Goal: Task Accomplishment & Management: Use online tool/utility

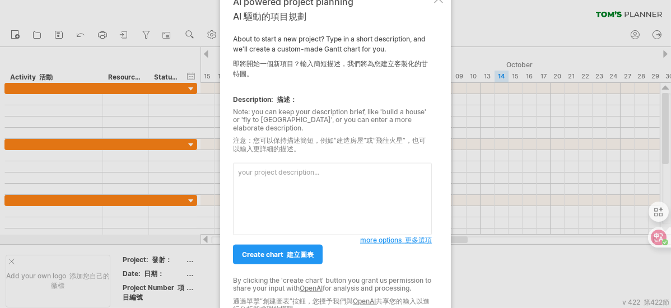
click at [276, 164] on textarea at bounding box center [332, 199] width 199 height 72
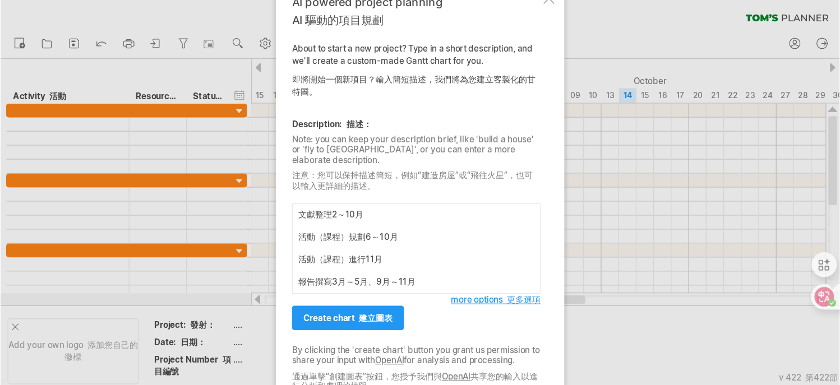
scroll to position [20, 0]
type textarea "幫我做一份時程的[PERSON_NAME]圖 文獻整理2～10月 活動（課程）規劃6～10月 活動（課程）進行11月 報告撰寫3月～5月、9月～11月"
click at [300, 252] on font "建立圖表" at bounding box center [300, 255] width 27 height 8
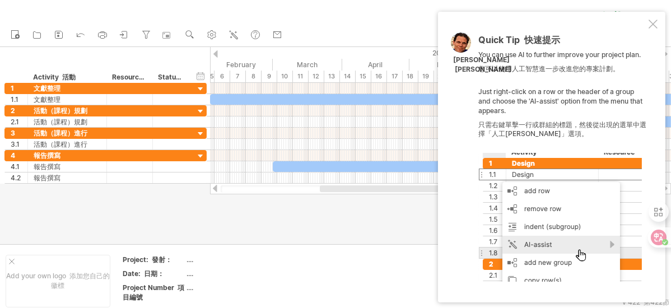
click at [655, 23] on div at bounding box center [653, 24] width 9 height 9
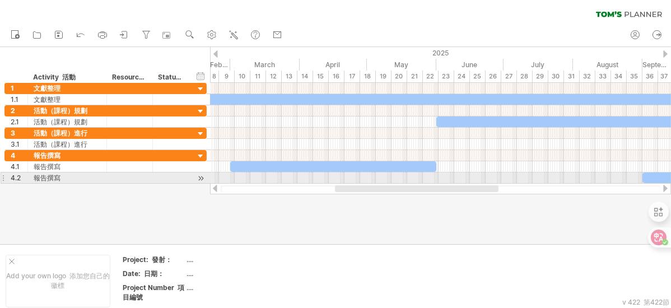
drag, startPoint x: 350, startPoint y: 188, endPoint x: 365, endPoint y: 183, distance: 16.1
click at [365, 183] on div "Trying to reach [DOMAIN_NAME] Connected again... 0% clear filter new 1" at bounding box center [335, 154] width 671 height 308
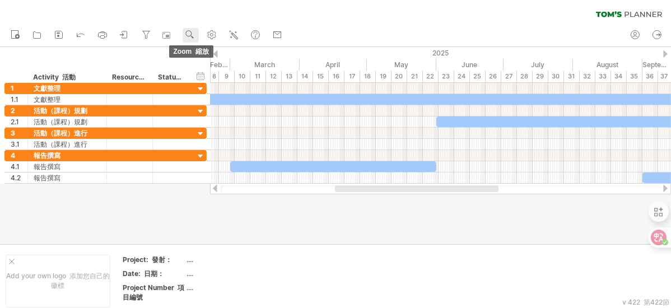
click at [190, 35] on use at bounding box center [189, 34] width 11 height 11
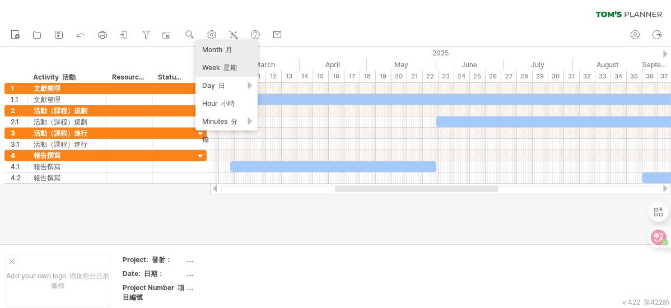
click at [240, 54] on div "Month 月" at bounding box center [227, 50] width 62 height 18
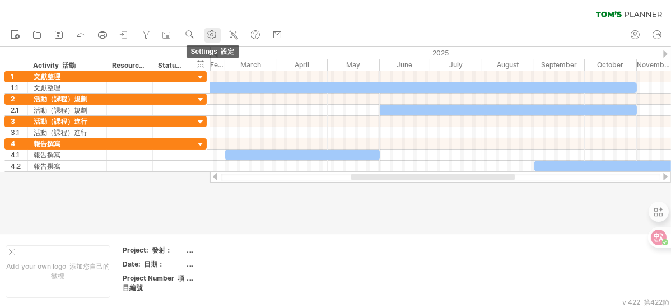
click at [208, 35] on use at bounding box center [211, 34] width 11 height 11
select select "*"
select select "**"
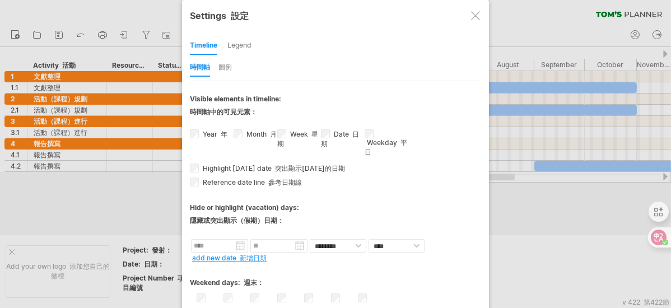
click at [224, 69] on div "圖例" at bounding box center [225, 68] width 13 height 18
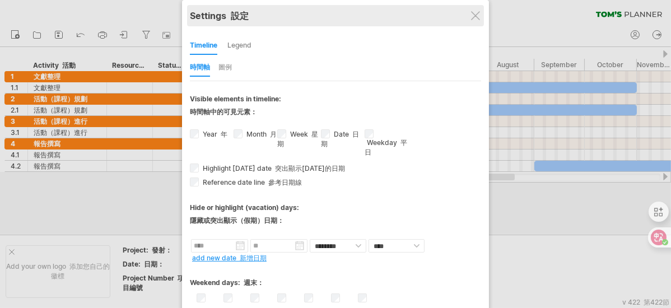
click at [469, 14] on div "Settings 設定" at bounding box center [335, 15] width 291 height 21
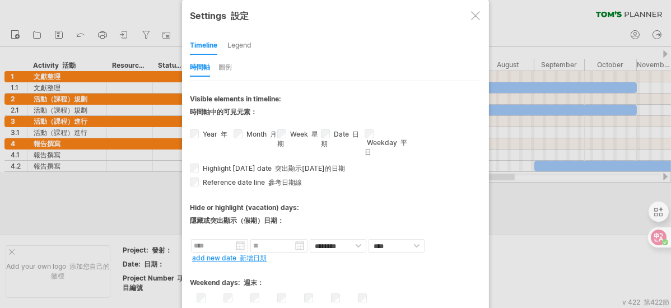
click at [472, 15] on div at bounding box center [475, 15] width 9 height 9
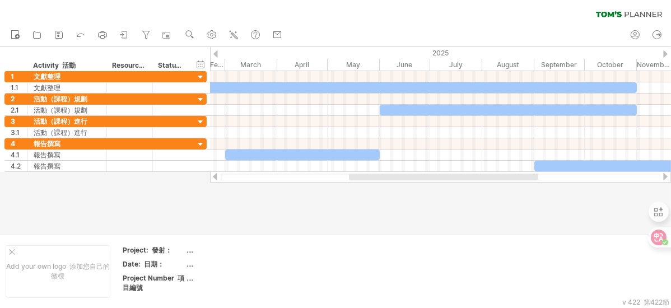
click at [217, 54] on div at bounding box center [216, 53] width 4 height 7
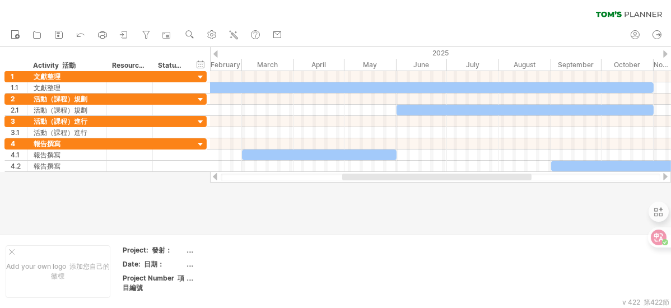
click at [216, 53] on div at bounding box center [216, 53] width 4 height 7
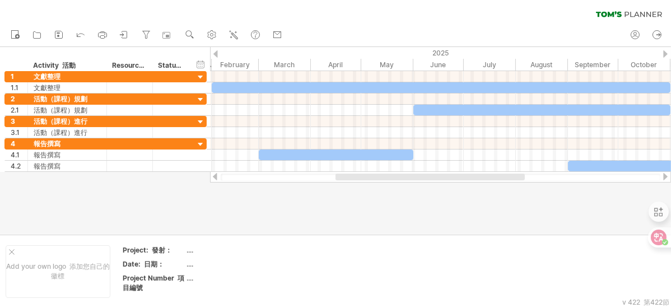
click at [216, 53] on div at bounding box center [216, 53] width 4 height 7
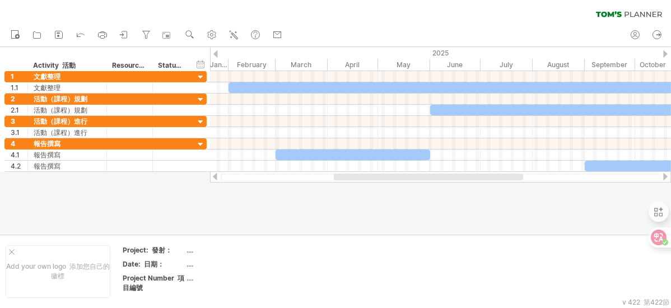
click at [216, 53] on div at bounding box center [216, 53] width 4 height 7
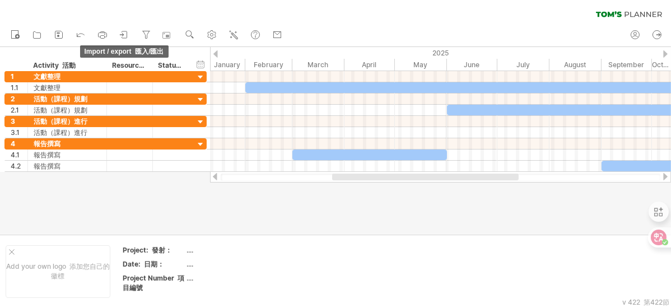
click at [127, 35] on icon at bounding box center [124, 34] width 11 height 11
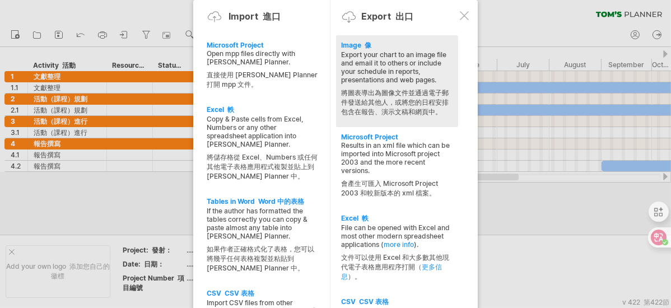
click at [373, 80] on div "Export your chart to an image file and email it to others or include your sched…" at bounding box center [397, 85] width 111 height 71
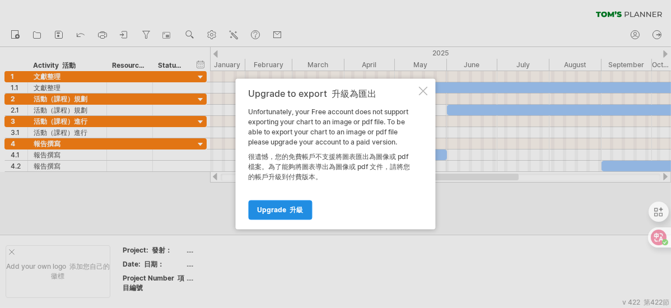
click at [297, 210] on font "升級" at bounding box center [296, 210] width 13 height 8
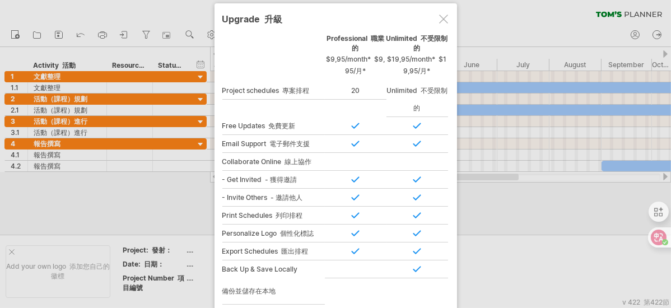
click at [442, 17] on div at bounding box center [443, 19] width 9 height 9
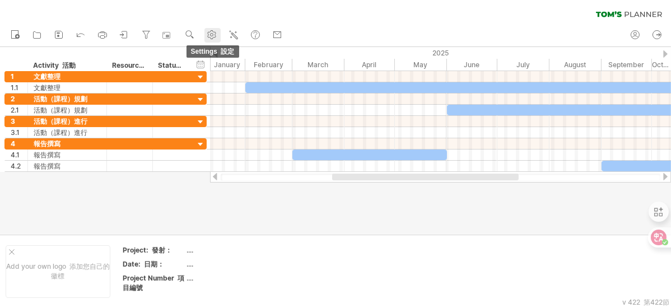
click at [205, 32] on link "settings 設定" at bounding box center [213, 35] width 16 height 15
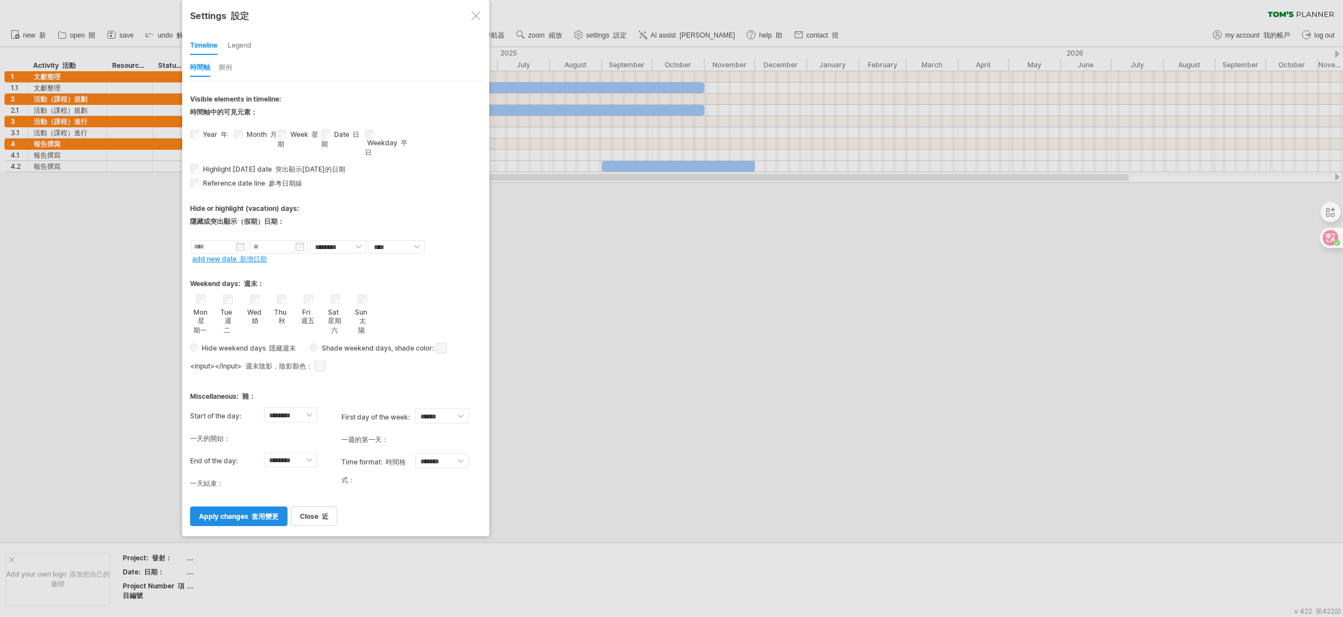
click at [252, 308] on font "套用變更" at bounding box center [265, 516] width 27 height 8
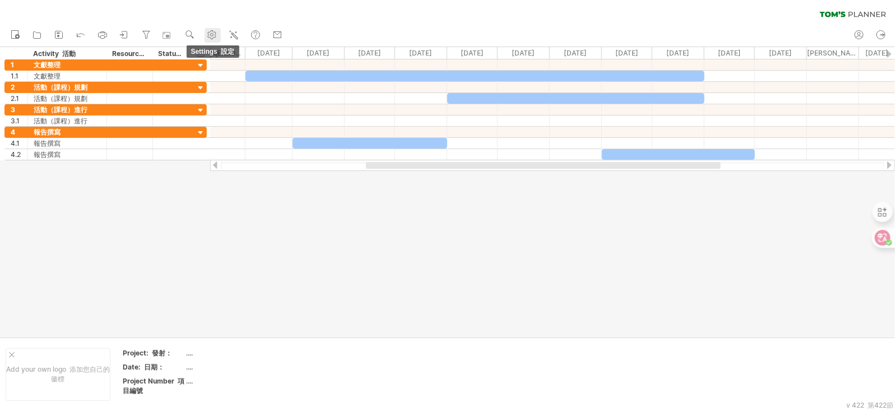
click at [213, 38] on icon at bounding box center [212, 35] width 8 height 8
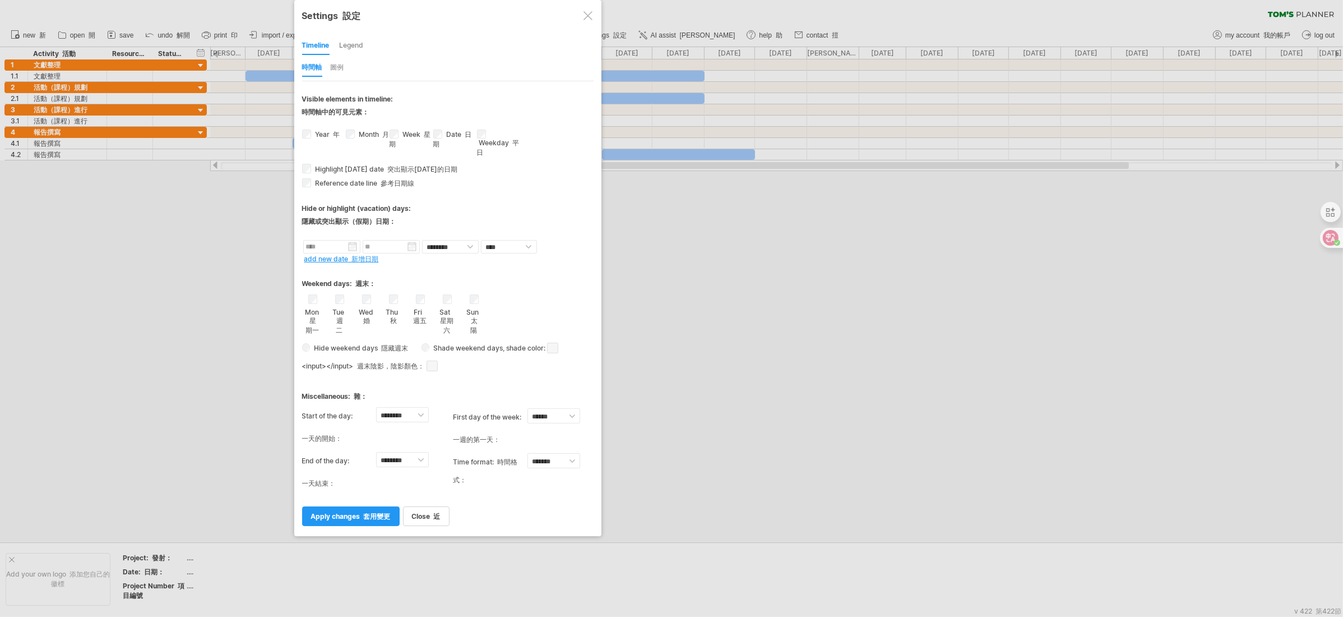
click at [349, 45] on div "Legend" at bounding box center [352, 46] width 24 height 18
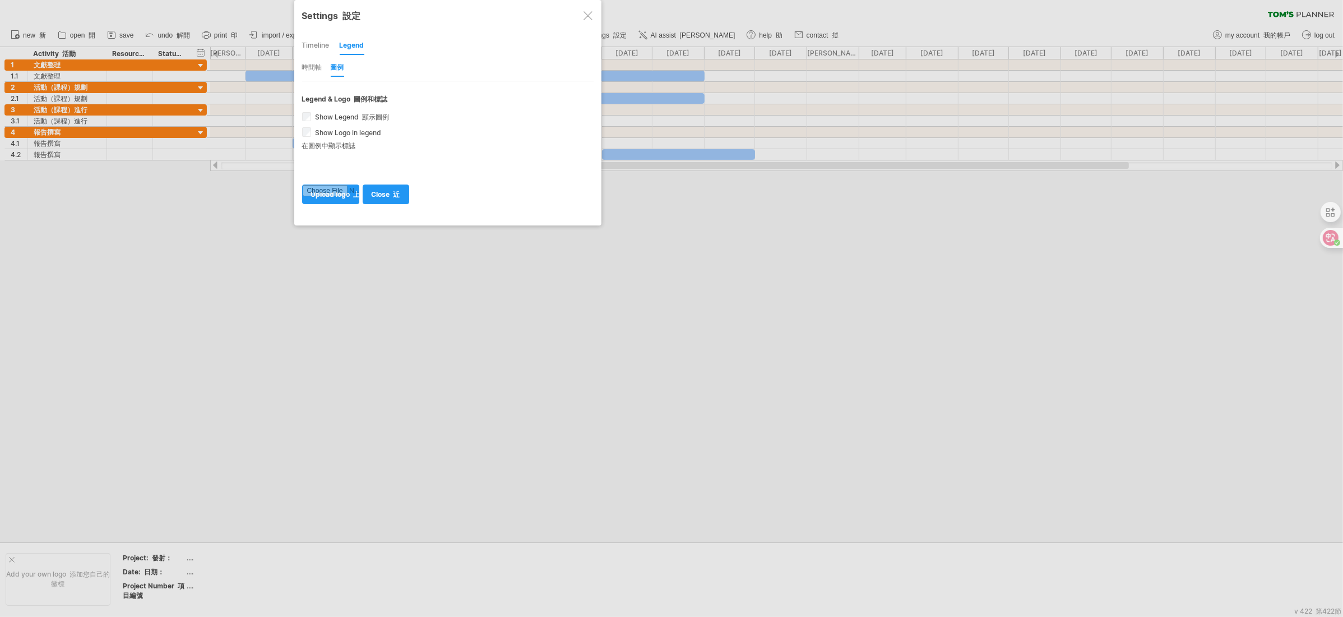
click at [314, 43] on div "Timeline" at bounding box center [315, 46] width 27 height 18
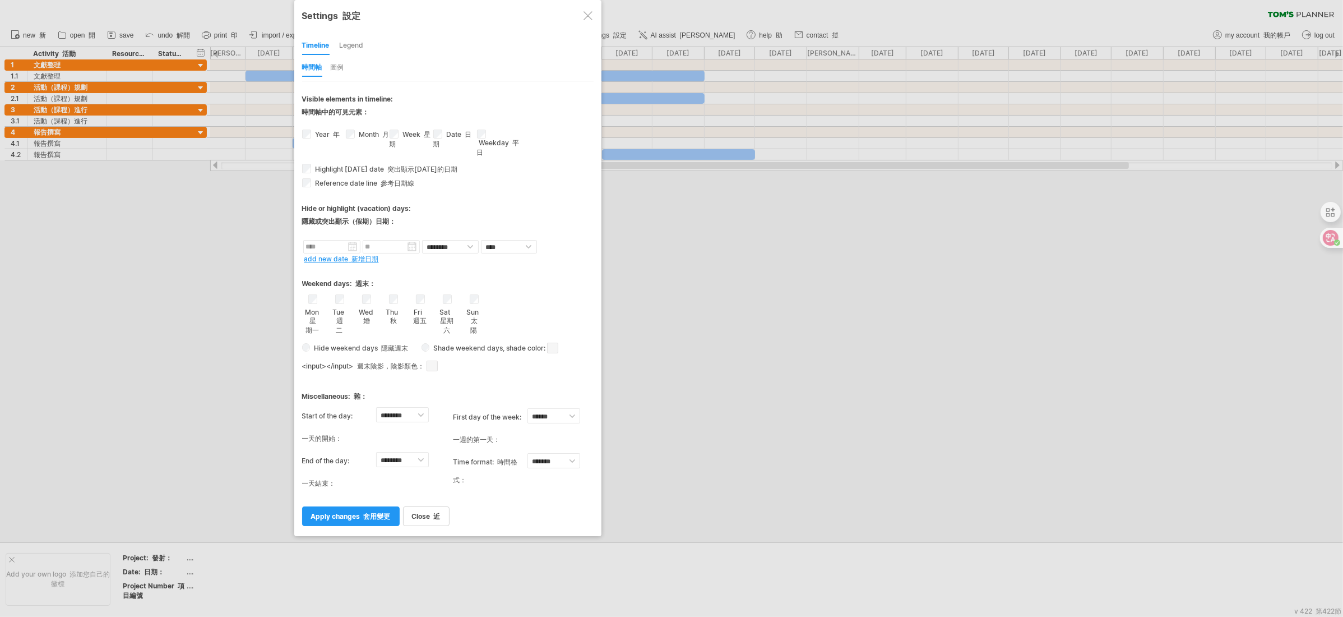
click at [356, 308] on link "apply changes 套用變更" at bounding box center [351, 516] width 98 height 20
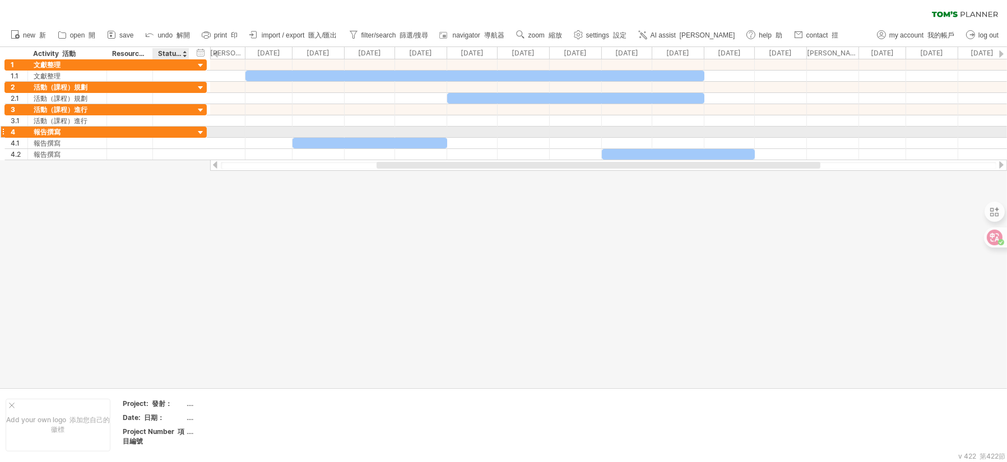
click at [200, 133] on div at bounding box center [201, 133] width 11 height 11
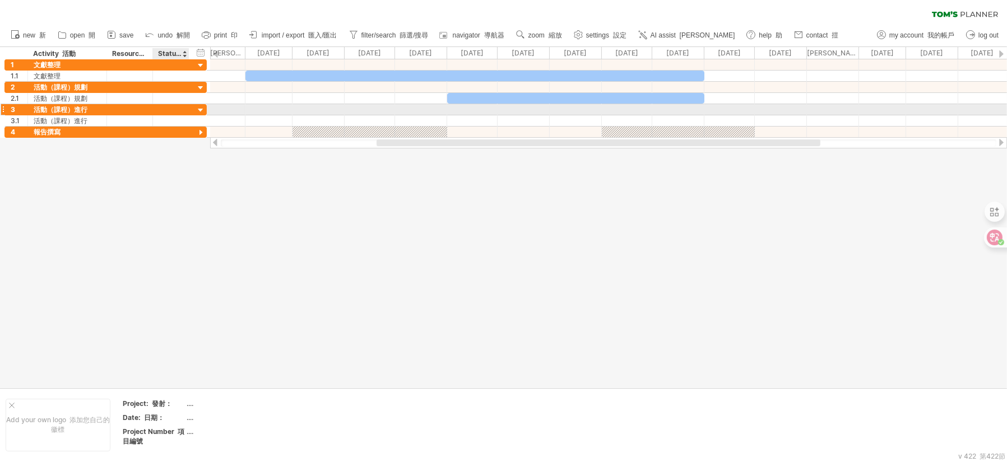
click at [198, 106] on div at bounding box center [201, 110] width 11 height 11
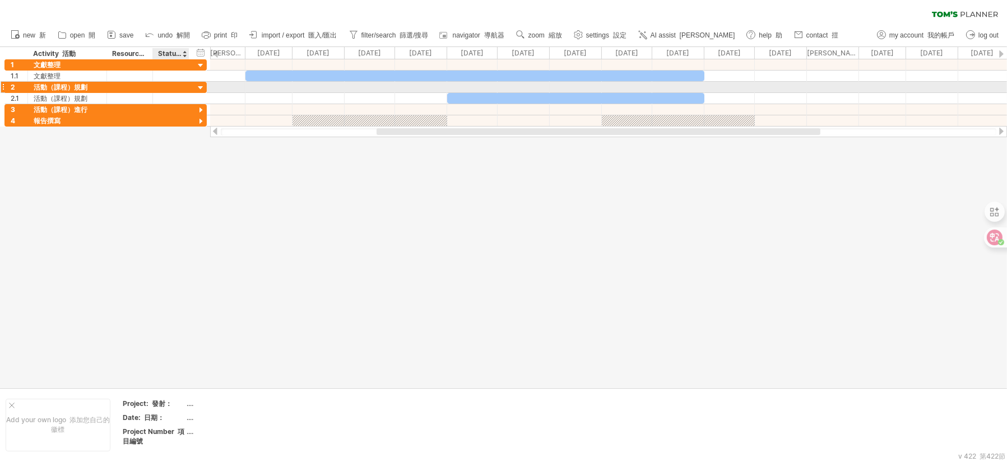
click at [200, 87] on div at bounding box center [201, 88] width 11 height 11
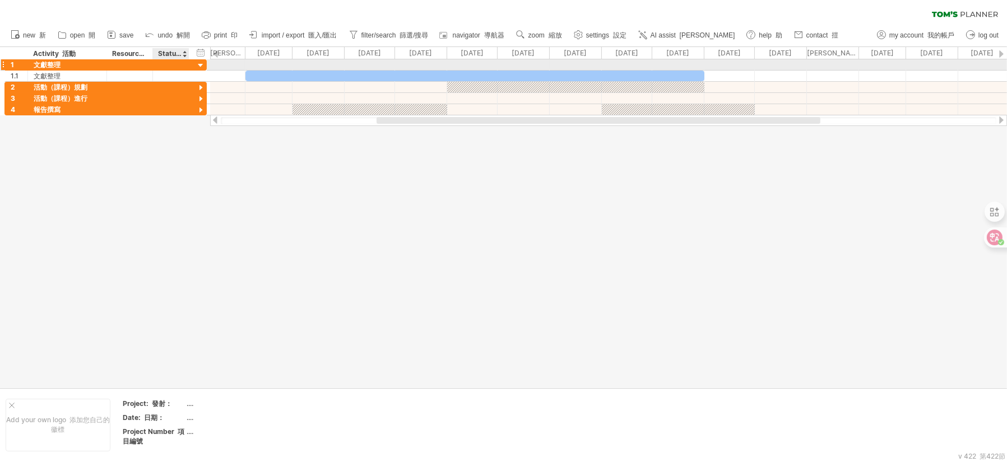
click at [202, 66] on div at bounding box center [201, 66] width 11 height 11
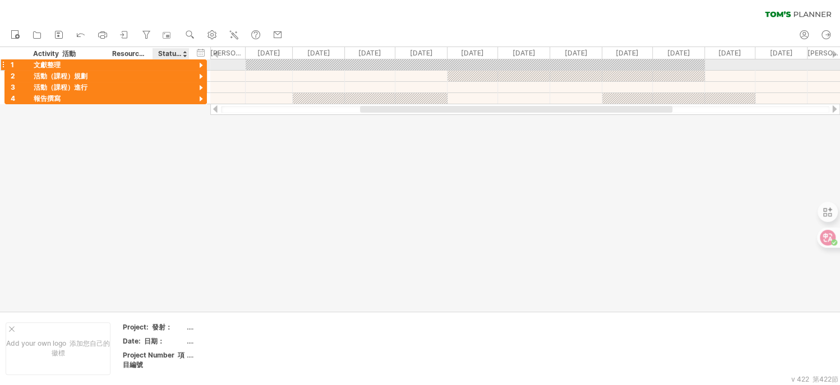
click at [197, 62] on div at bounding box center [201, 66] width 11 height 11
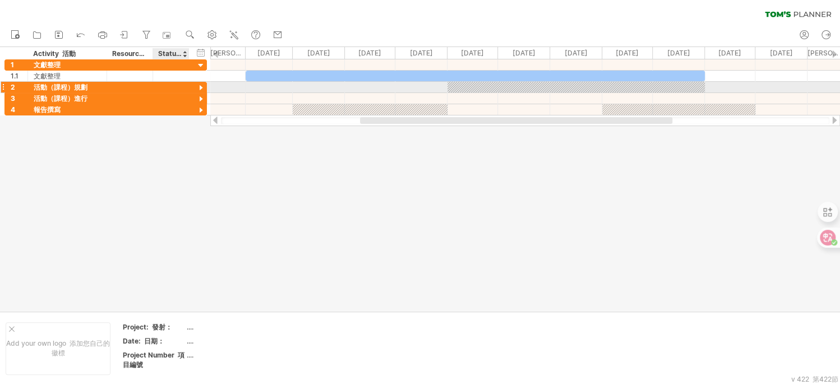
click at [203, 84] on div at bounding box center [201, 88] width 11 height 11
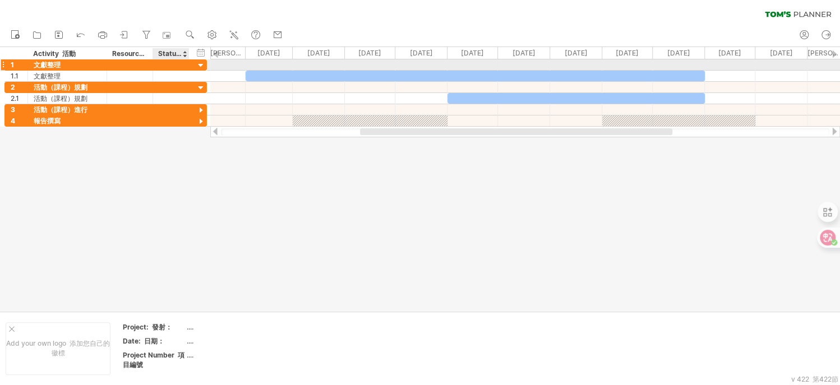
click at [200, 63] on div at bounding box center [201, 66] width 11 height 11
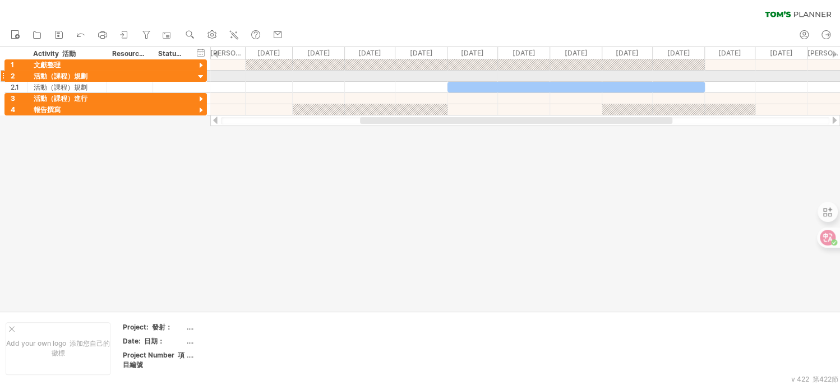
click at [199, 76] on div at bounding box center [201, 77] width 11 height 11
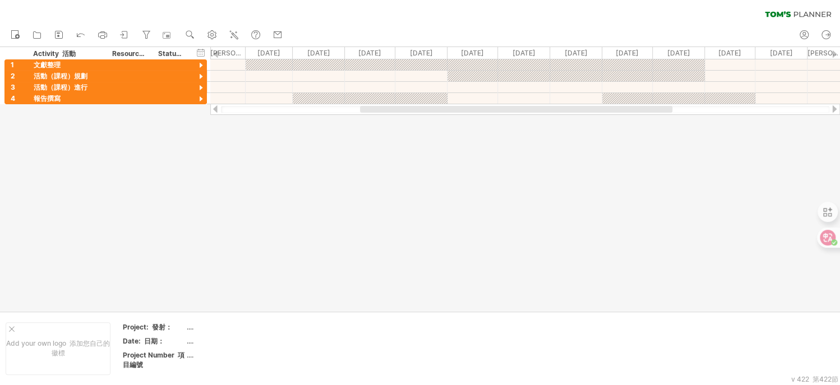
click at [215, 159] on div at bounding box center [420, 179] width 840 height 264
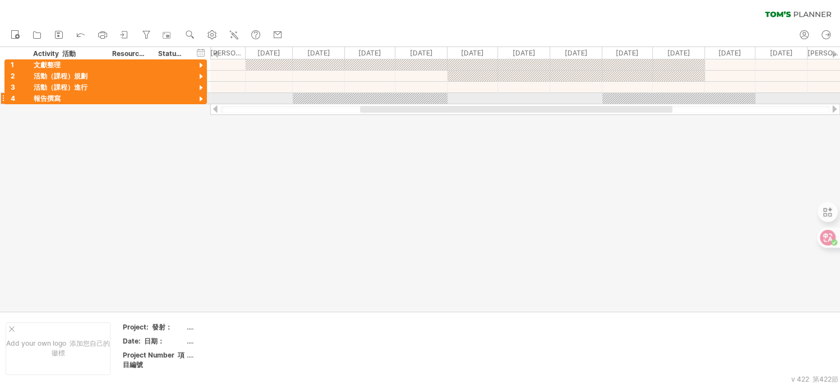
click at [202, 98] on div at bounding box center [201, 99] width 11 height 11
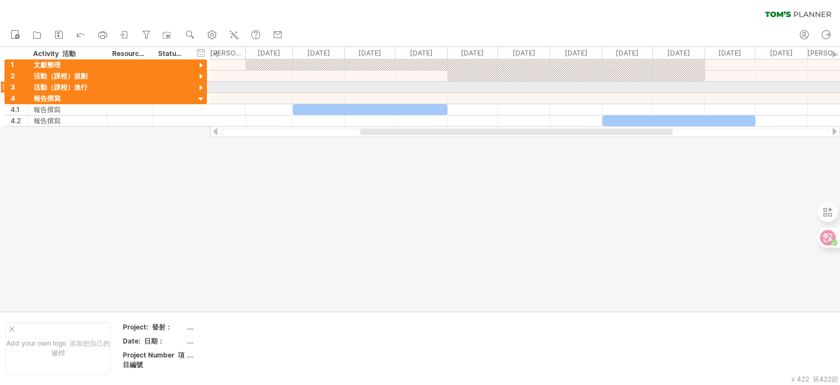
click at [202, 86] on div at bounding box center [201, 88] width 11 height 11
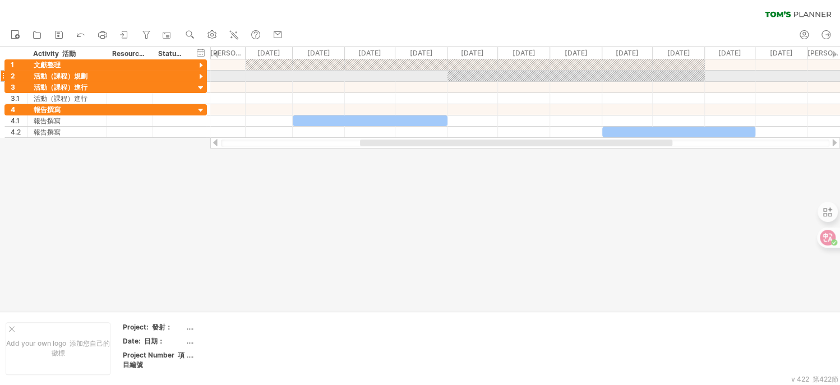
click at [198, 73] on div at bounding box center [201, 77] width 11 height 11
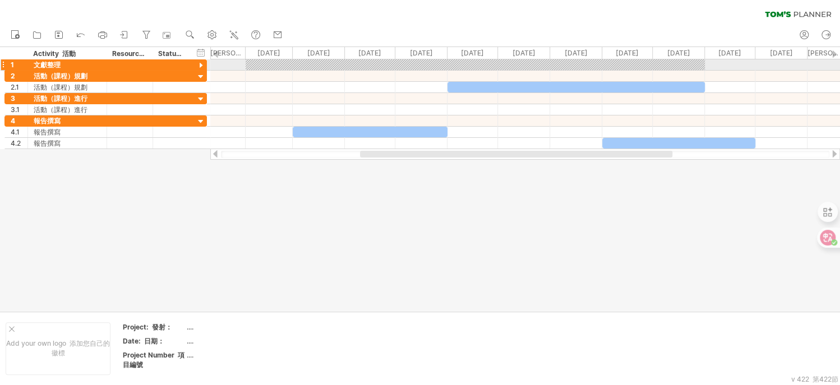
click at [204, 62] on div at bounding box center [201, 66] width 11 height 11
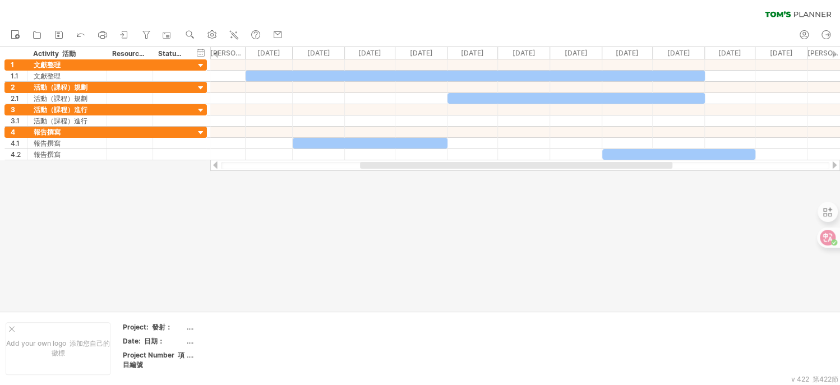
click at [240, 194] on div at bounding box center [420, 179] width 840 height 264
click at [233, 28] on link "AI assist [PERSON_NAME]" at bounding box center [234, 35] width 16 height 15
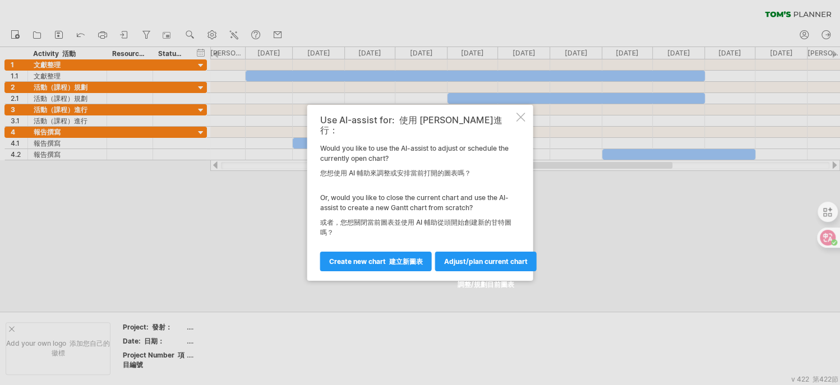
click at [518, 122] on div at bounding box center [520, 117] width 9 height 9
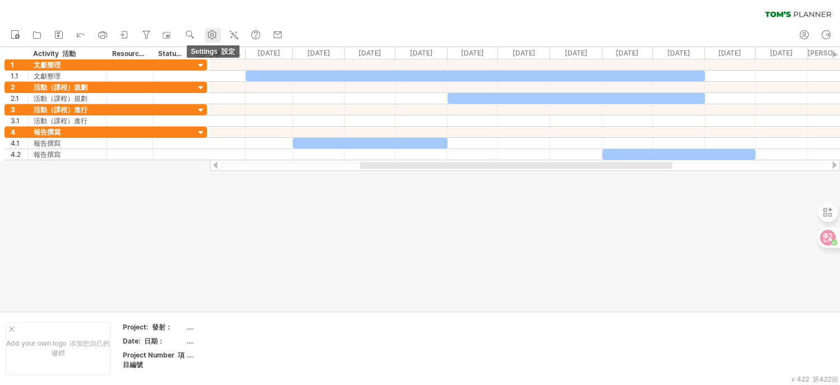
click at [216, 34] on icon at bounding box center [212, 35] width 8 height 8
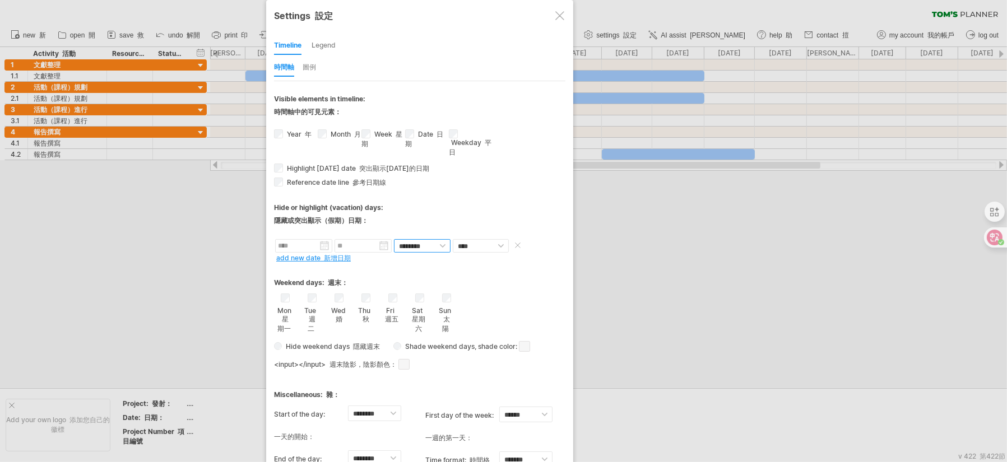
click at [450, 242] on select "******** ********" at bounding box center [422, 245] width 57 height 13
click at [447, 243] on select "******** ********" at bounding box center [422, 245] width 57 height 13
click at [489, 245] on select "**** *****" at bounding box center [481, 245] width 56 height 13
select select "*"
click at [453, 239] on select "**** *****" at bounding box center [481, 245] width 56 height 13
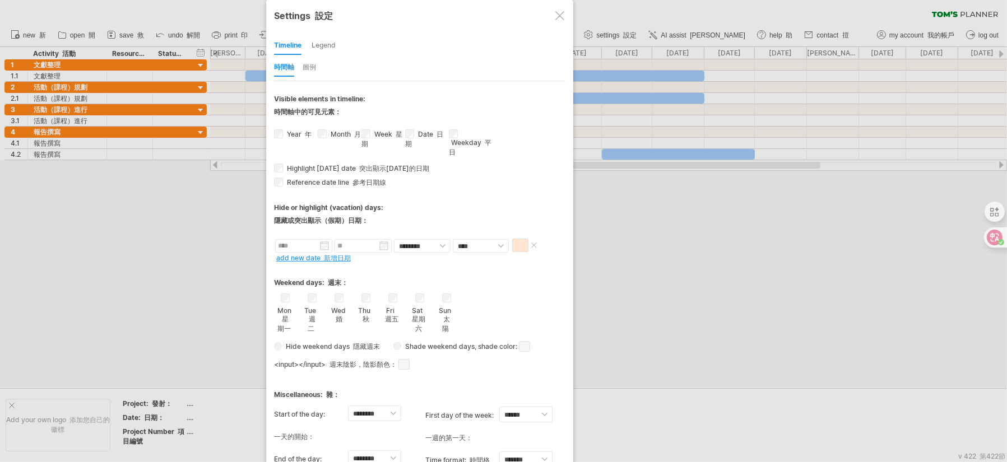
click at [517, 248] on span at bounding box center [520, 245] width 16 height 13
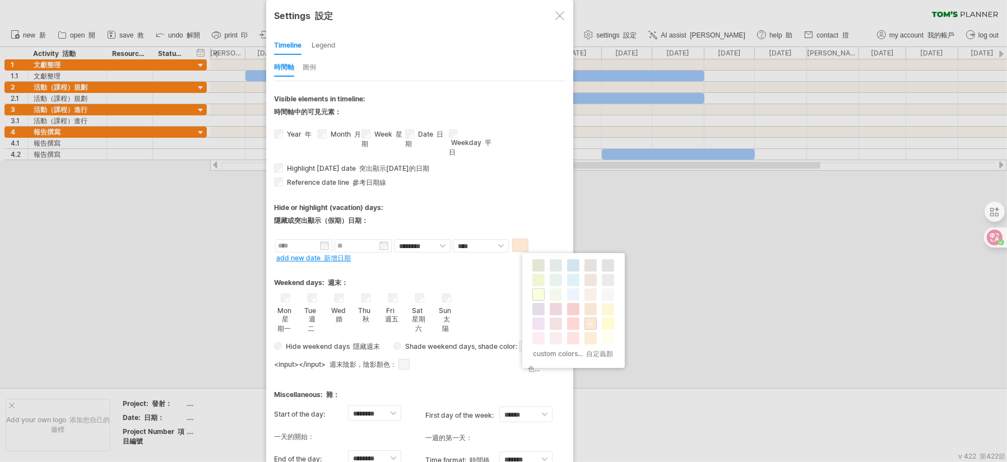
click at [539, 290] on span at bounding box center [538, 294] width 9 height 9
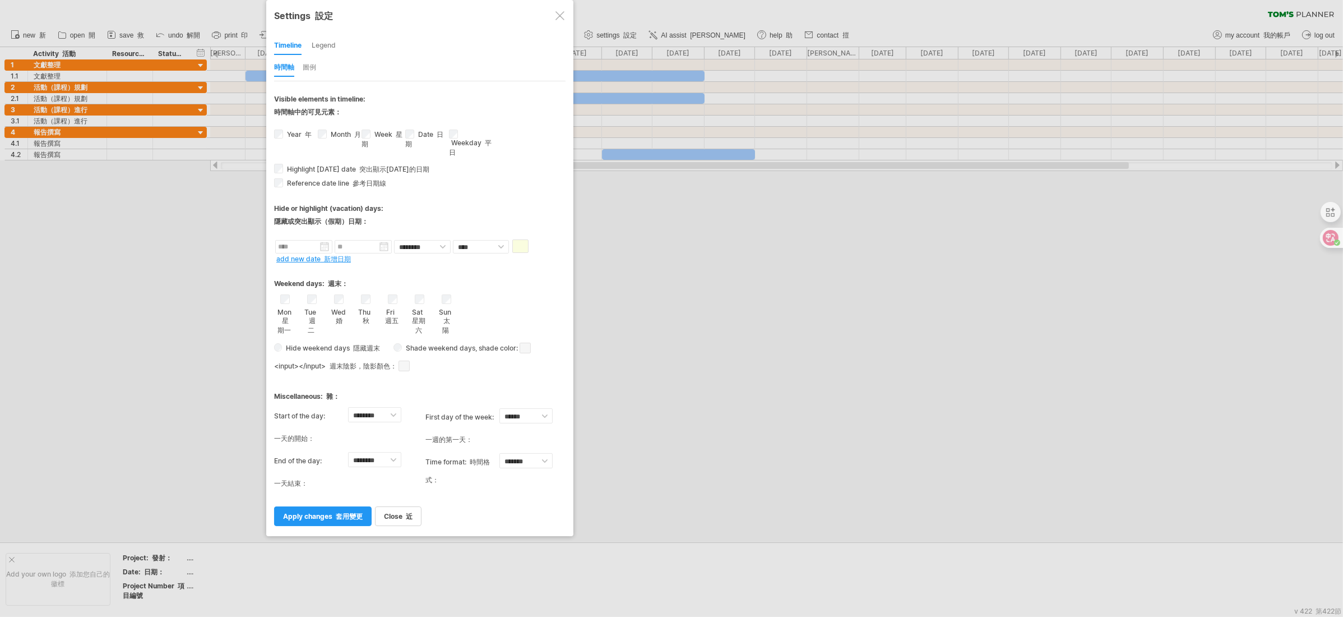
click at [341, 308] on font "套用變更" at bounding box center [349, 516] width 27 height 8
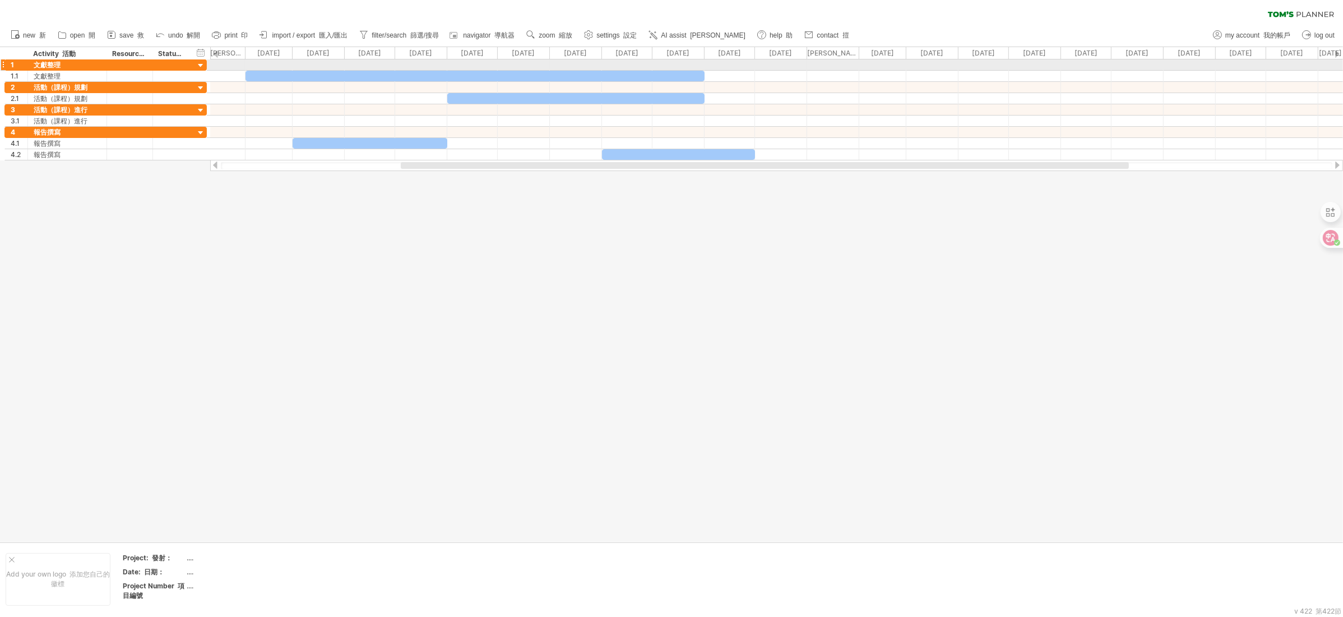
click at [308, 64] on div at bounding box center [776, 64] width 1133 height 11
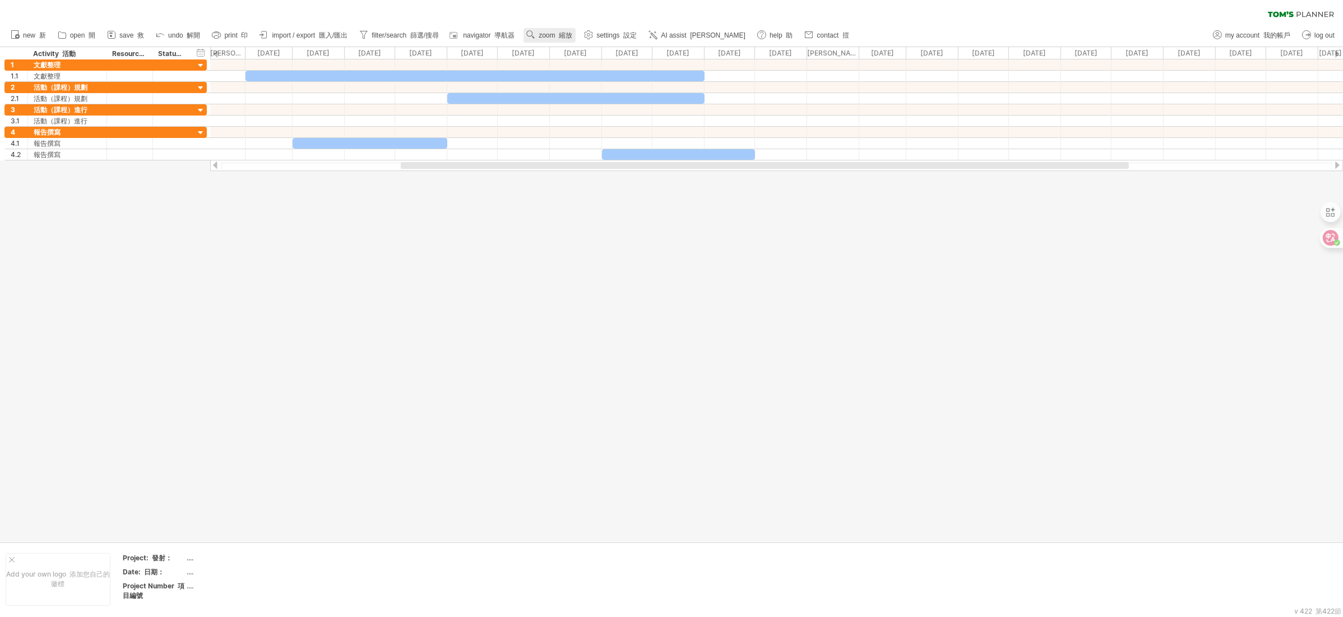
click at [566, 39] on link "zoom 縮放" at bounding box center [549, 35] width 52 height 15
click at [604, 30] on link "settings 設定" at bounding box center [610, 35] width 59 height 15
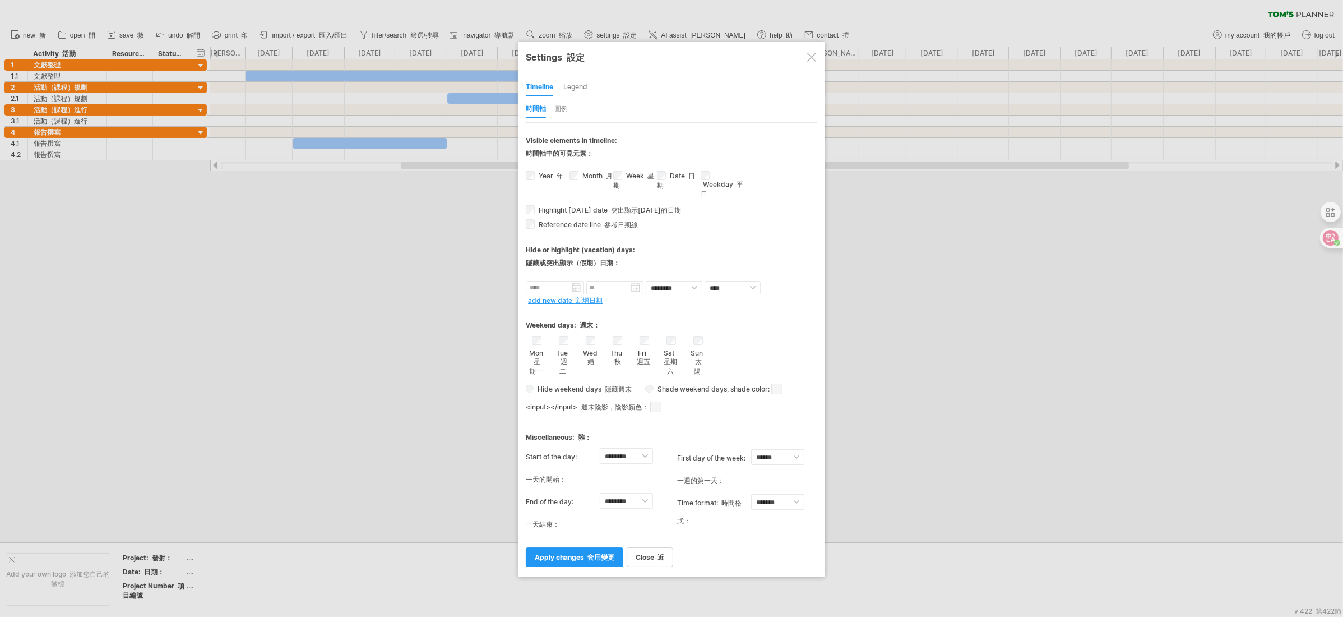
click at [671, 53] on div at bounding box center [811, 57] width 9 height 9
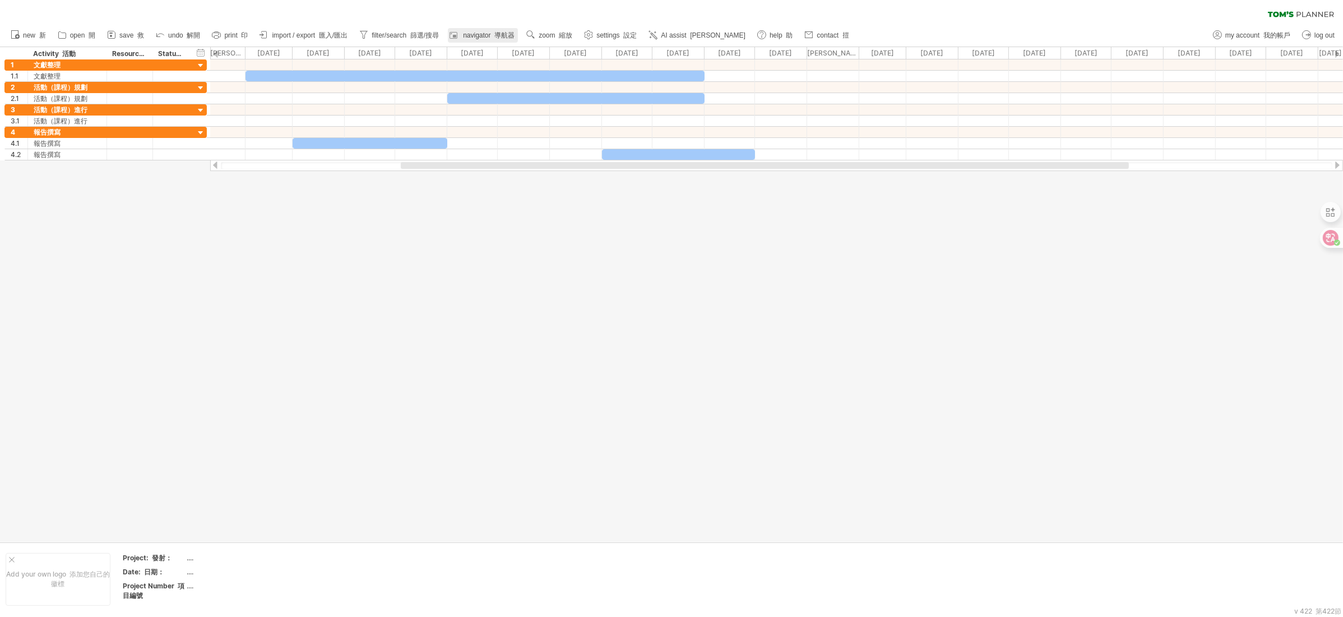
click at [503, 33] on font "導航器" at bounding box center [504, 35] width 20 height 8
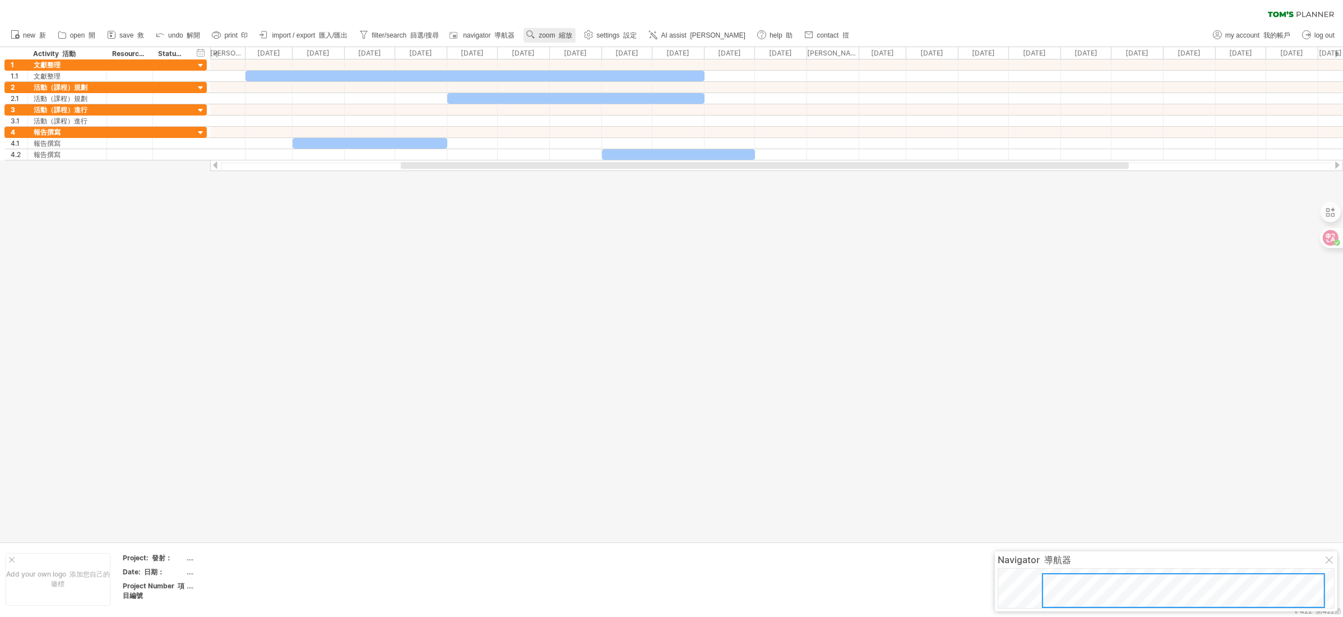
click at [553, 35] on span "zoom 縮放" at bounding box center [556, 35] width 34 height 8
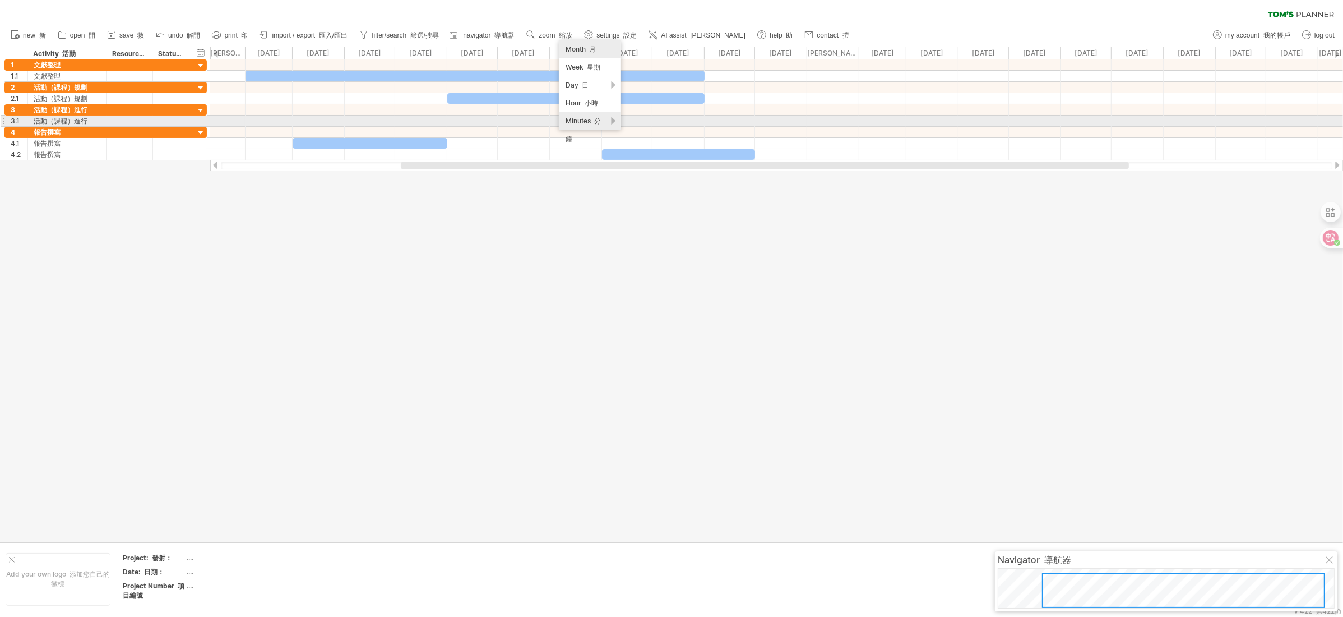
click at [614, 124] on div "Minutes 分鐘" at bounding box center [590, 130] width 62 height 36
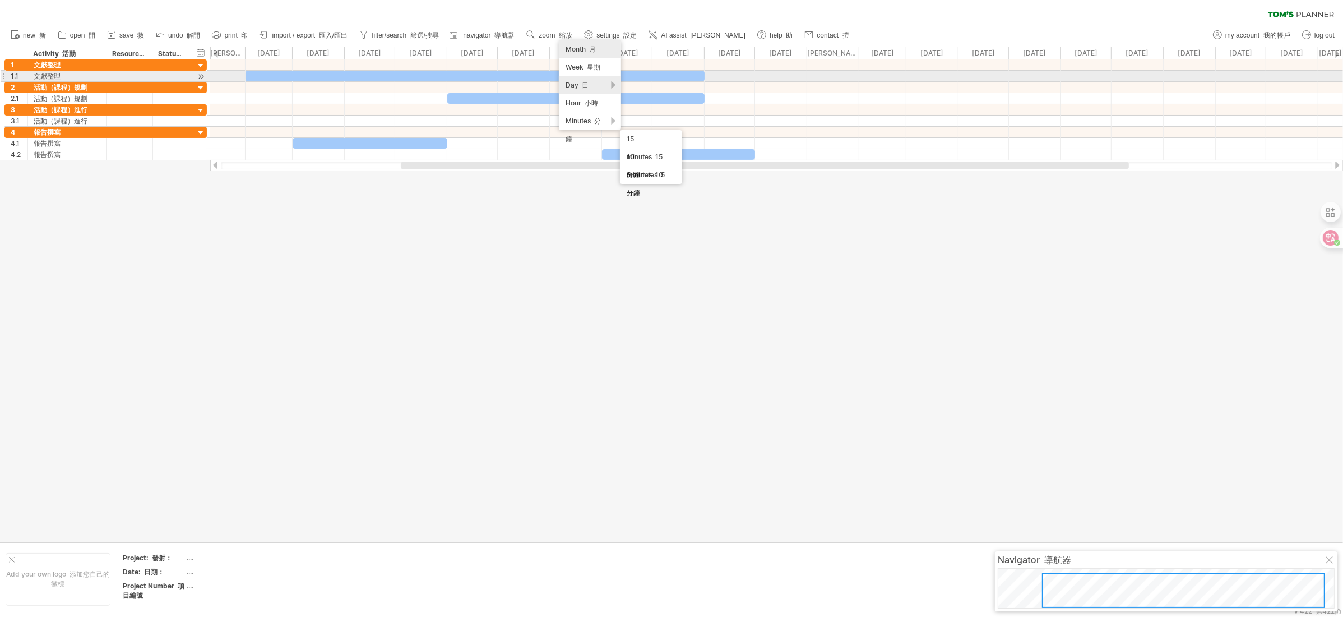
click at [609, 79] on div "Day 日" at bounding box center [590, 85] width 62 height 18
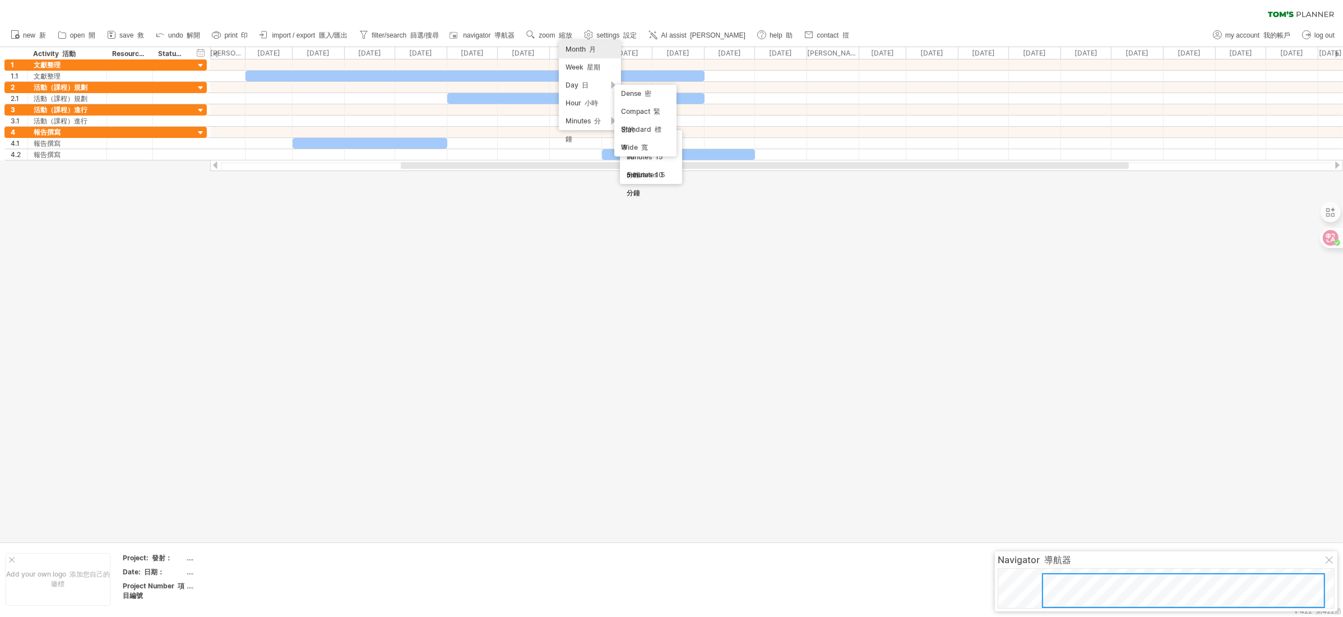
click at [604, 47] on div "Month 月" at bounding box center [590, 49] width 62 height 18
click at [621, 33] on font at bounding box center [622, 35] width 4 height 8
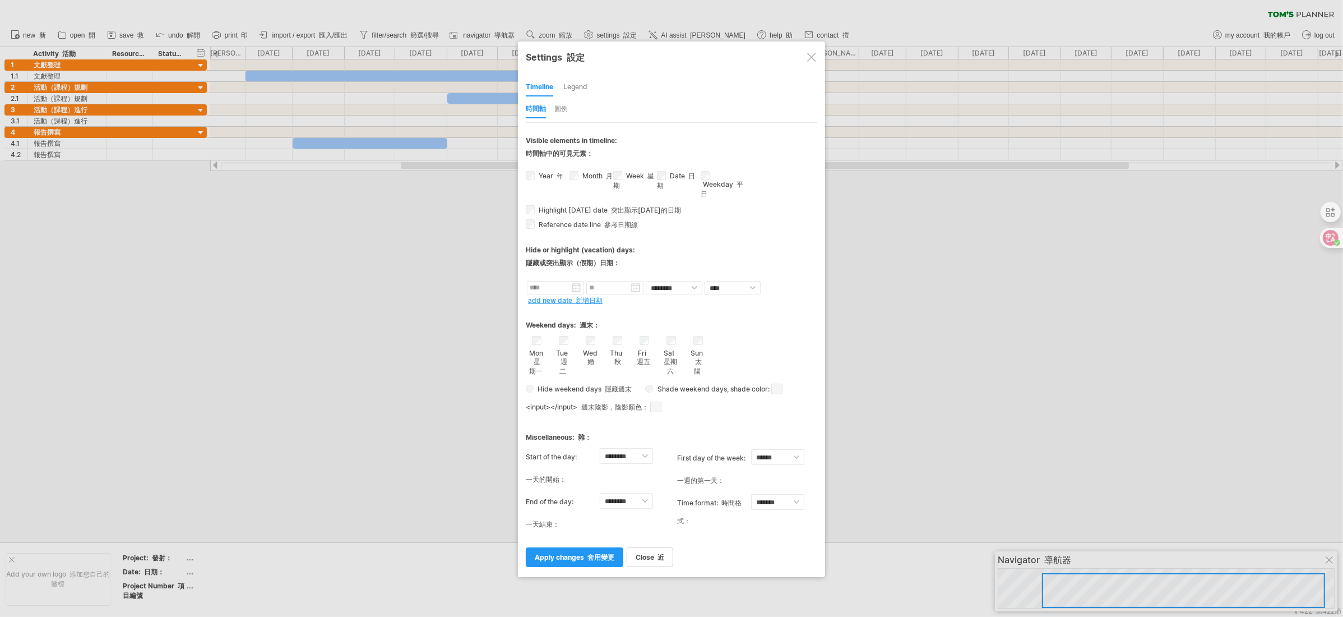
click at [660, 240] on div "Hide or highlight (vacation) days: 隱藏或突出顯示（假期）日期：" at bounding box center [671, 255] width 291 height 46
click at [671, 308] on span at bounding box center [776, 388] width 11 height 11
click at [671, 308] on span at bounding box center [814, 405] width 9 height 9
click at [671, 308] on span at bounding box center [776, 388] width 11 height 11
click at [671, 308] on span at bounding box center [864, 399] width 9 height 9
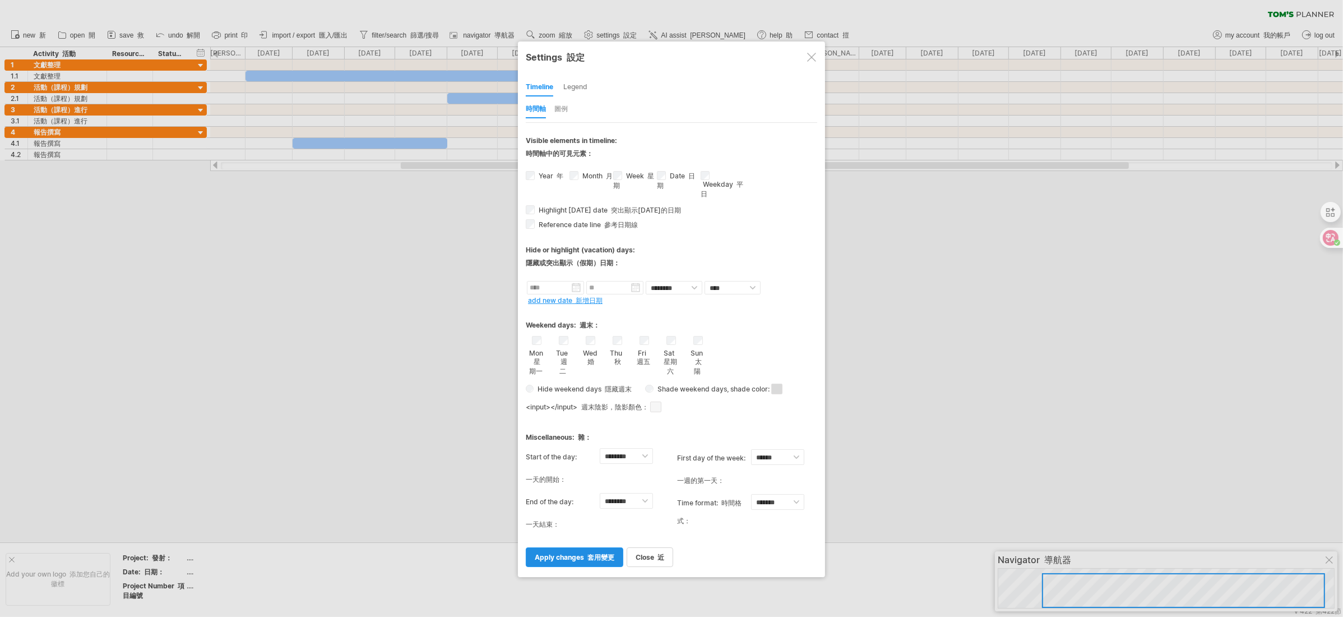
click at [593, 308] on link "apply changes 套用變更" at bounding box center [575, 557] width 98 height 20
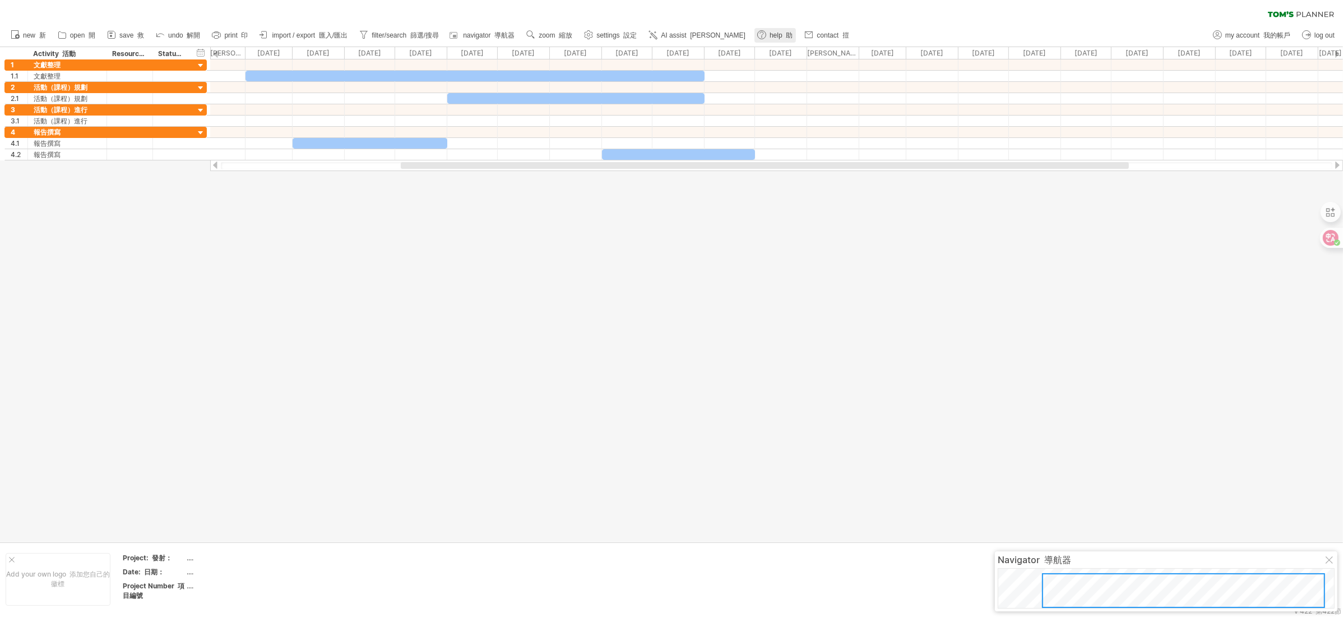
click at [671, 33] on font "助" at bounding box center [789, 35] width 7 height 8
click at [632, 29] on link "settings 設定" at bounding box center [610, 35] width 59 height 15
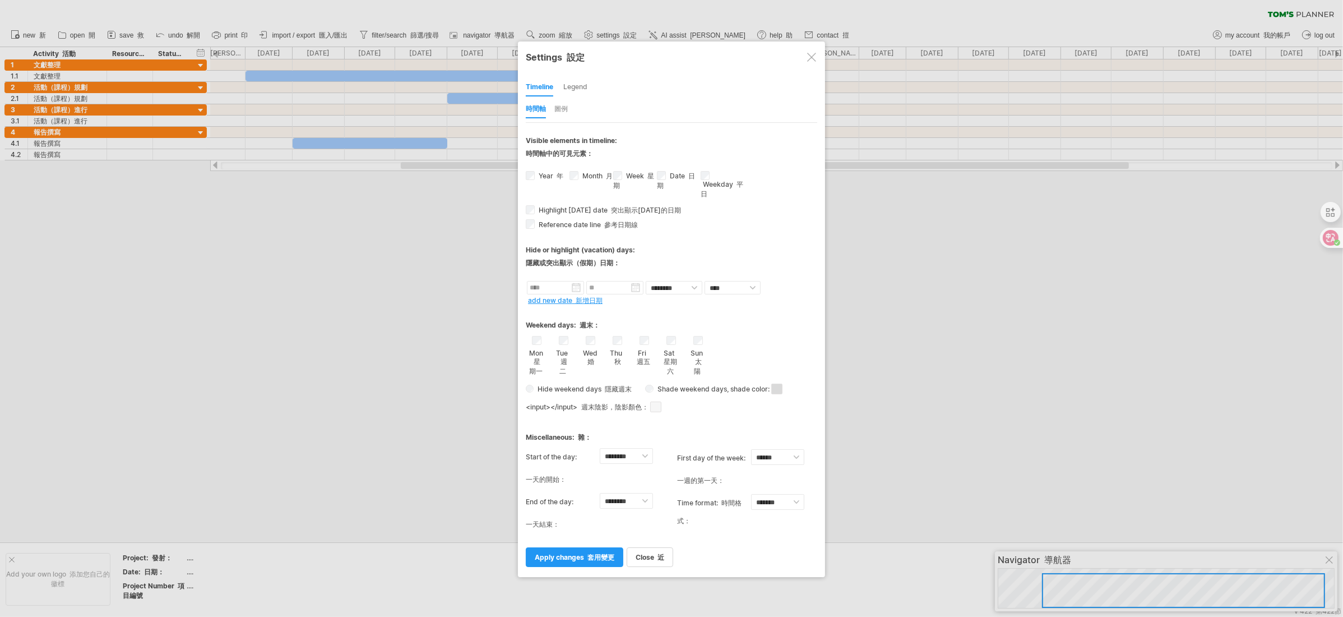
click at [542, 106] on div "時間軸" at bounding box center [536, 109] width 20 height 18
click at [564, 99] on div "Timeline Legend 時間軸 圖例" at bounding box center [671, 97] width 291 height 50
click at [565, 110] on div "圖例" at bounding box center [560, 109] width 13 height 18
click at [560, 106] on div "圖例" at bounding box center [560, 109] width 13 height 18
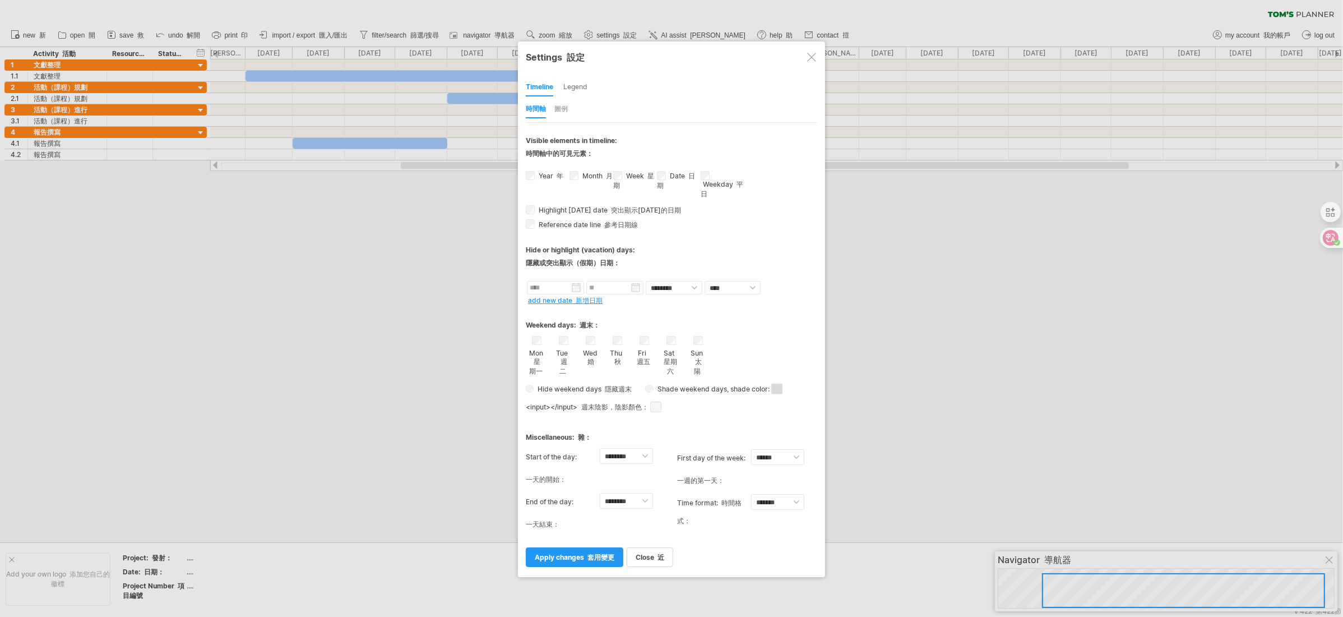
click at [577, 89] on div "Legend" at bounding box center [575, 87] width 24 height 18
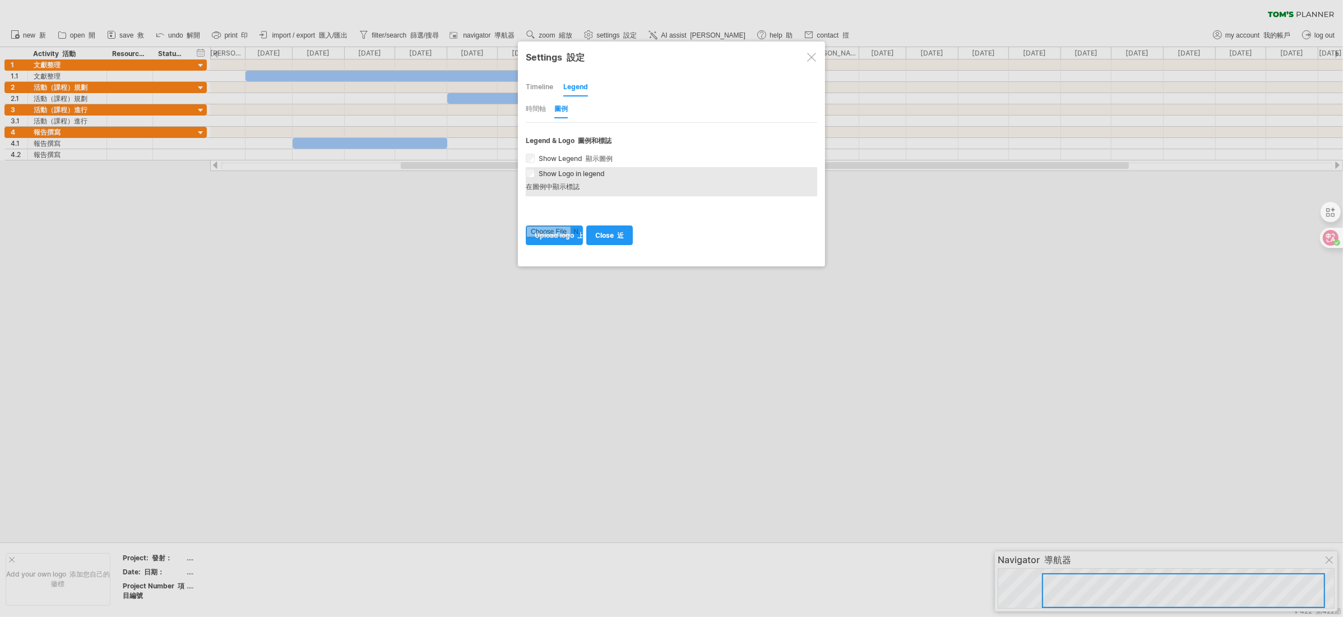
click at [634, 184] on div "Show Logo in legend 在圖例中顯示標誌 Add your own logo to your legend." at bounding box center [671, 181] width 291 height 29
click at [536, 86] on div "Timeline" at bounding box center [539, 87] width 27 height 18
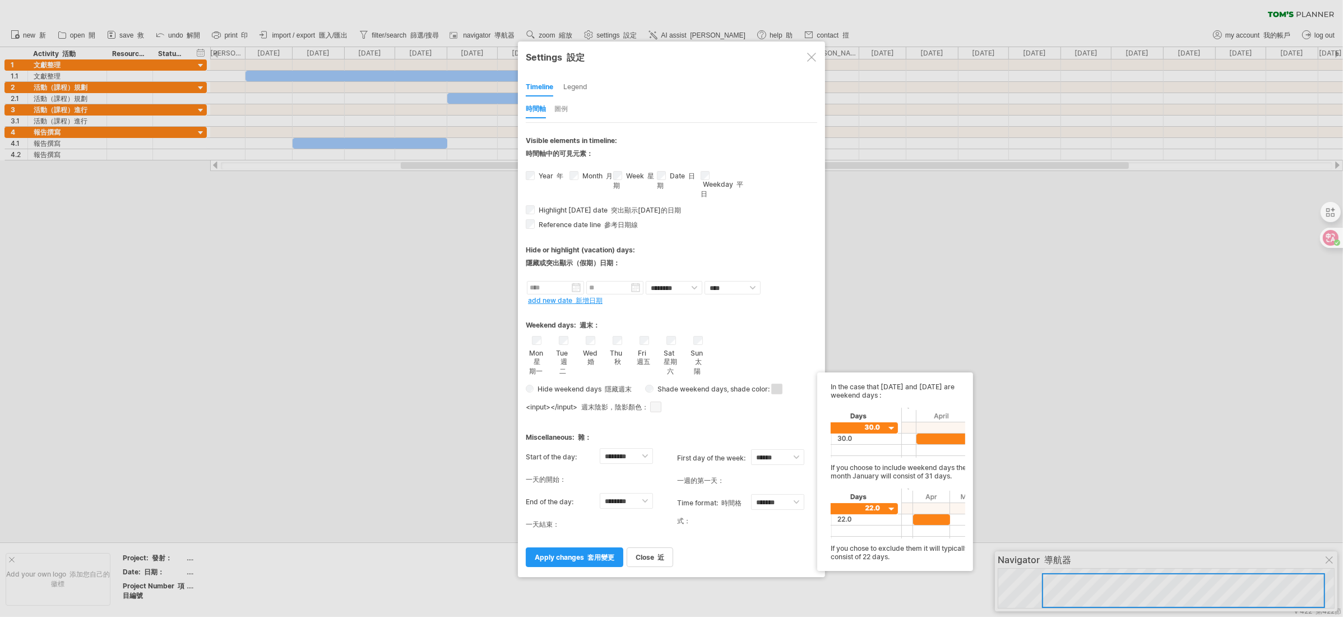
click at [659, 308] on span at bounding box center [655, 406] width 11 height 11
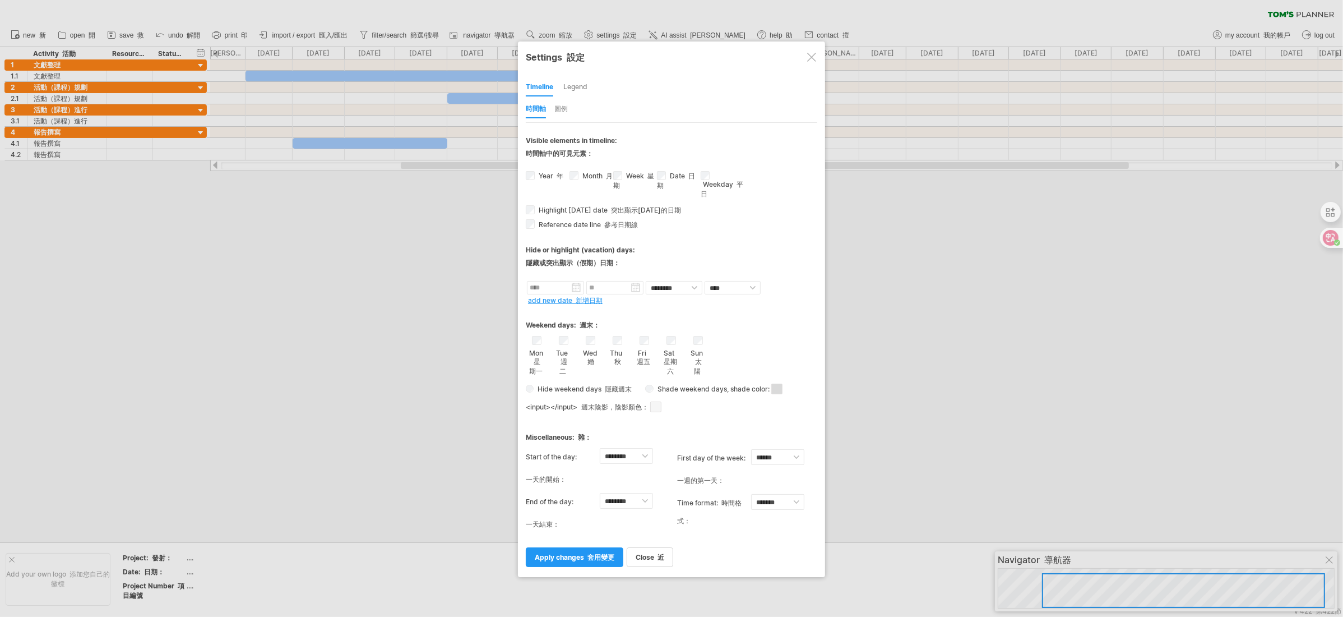
click at [659, 308] on span at bounding box center [655, 406] width 11 height 11
click at [661, 308] on span at bounding box center [655, 406] width 11 height 11
click at [671, 308] on span ", shade color:" at bounding box center [754, 388] width 55 height 13
click at [534, 308] on span "Hide weekend days 隱藏週末" at bounding box center [583, 388] width 98 height 8
click at [595, 308] on font "套用變更" at bounding box center [600, 557] width 27 height 8
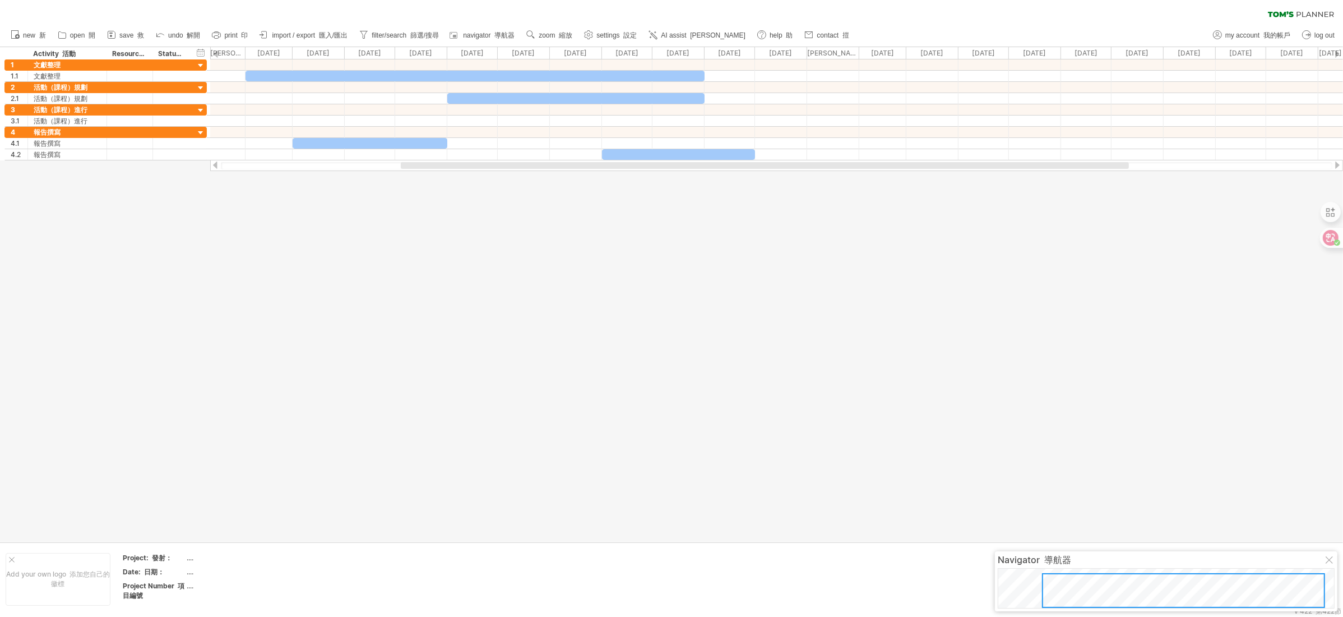
click at [605, 308] on div at bounding box center [671, 294] width 1343 height 494
drag, startPoint x: 541, startPoint y: 151, endPoint x: 549, endPoint y: 154, distance: 8.3
click at [549, 154] on div at bounding box center [776, 154] width 1133 height 11
click at [545, 239] on div at bounding box center [671, 294] width 1343 height 494
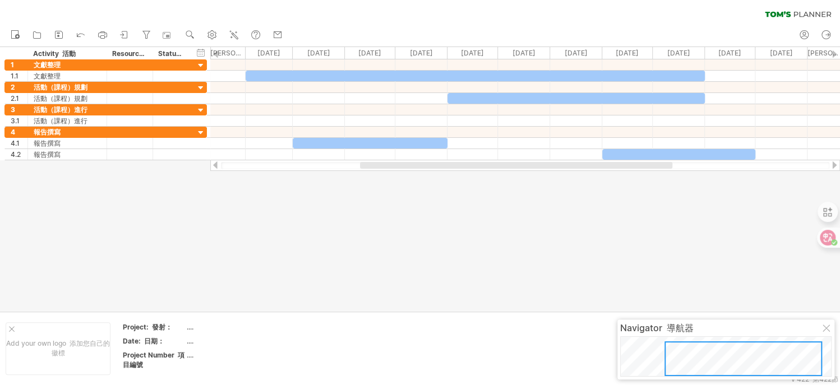
click at [217, 55] on div at bounding box center [216, 53] width 4 height 7
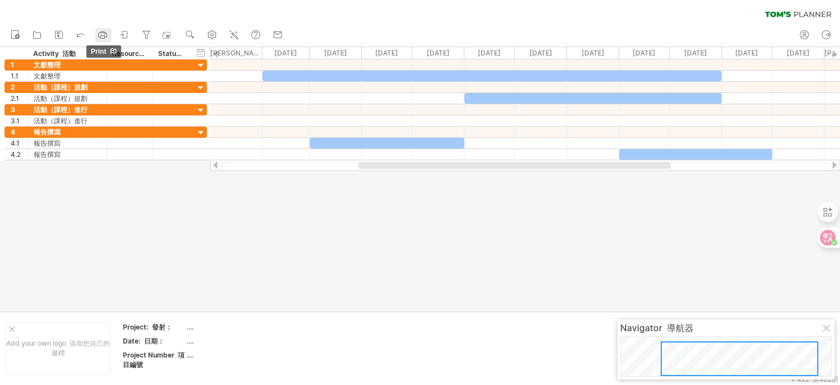
click at [100, 36] on icon at bounding box center [102, 34] width 11 height 11
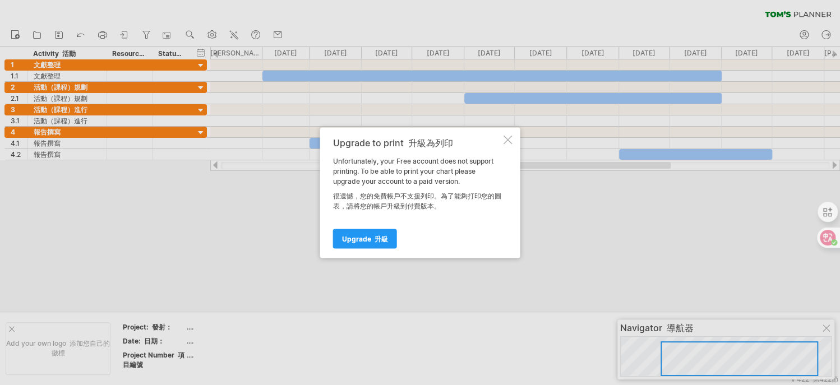
click at [508, 140] on div at bounding box center [507, 139] width 9 height 9
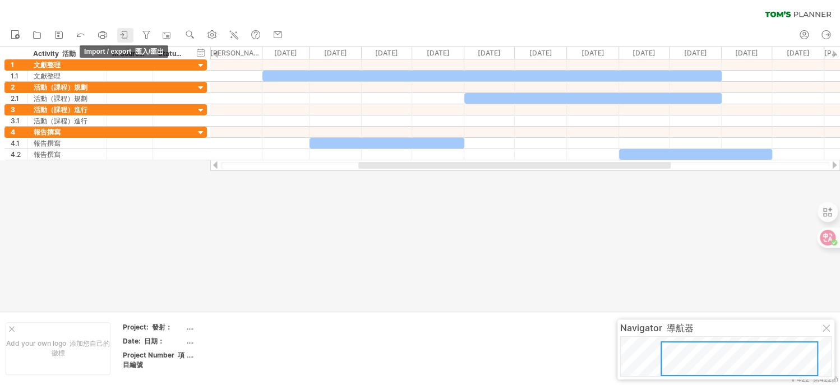
click at [132, 30] on link "import / export 匯入/匯出" at bounding box center [125, 35] width 16 height 15
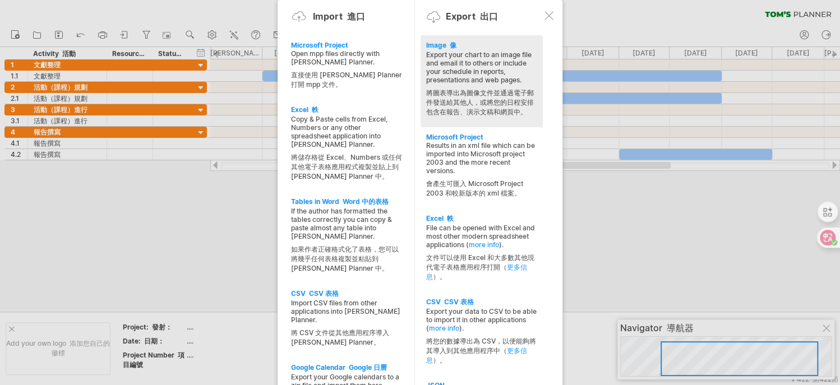
click at [458, 77] on div "Export your chart to an image file and email it to others or include your sched…" at bounding box center [481, 85] width 111 height 71
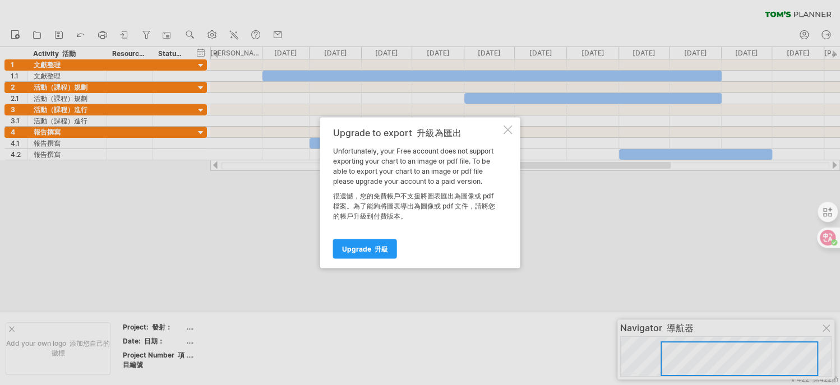
click at [506, 130] on div at bounding box center [507, 129] width 9 height 9
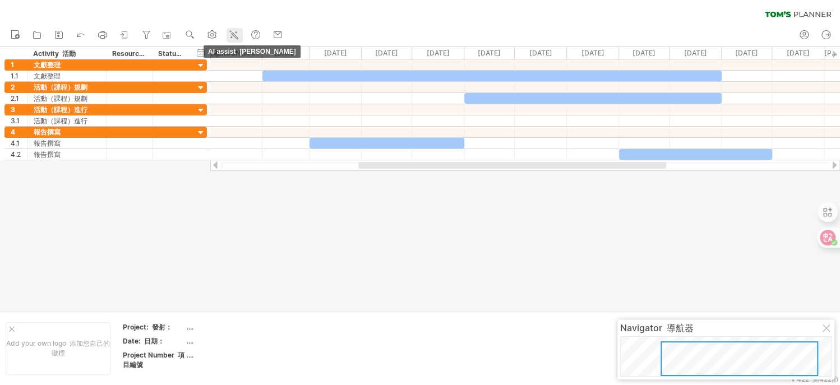
click at [234, 36] on icon at bounding box center [233, 34] width 11 height 11
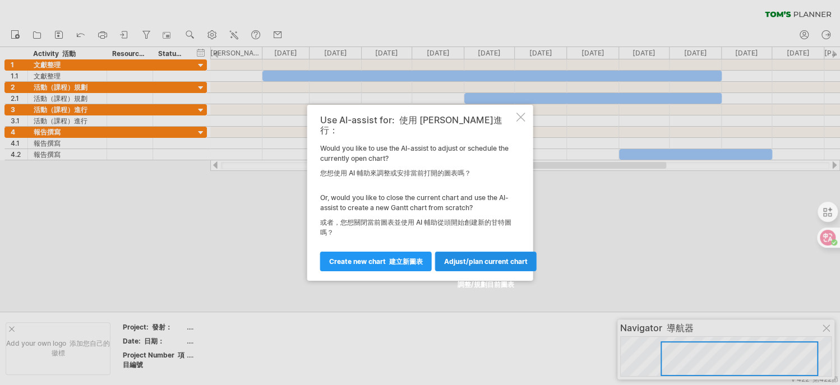
click at [480, 257] on span "Adjust/plan current chart 調整/規劃目前圖表" at bounding box center [486, 272] width 84 height 31
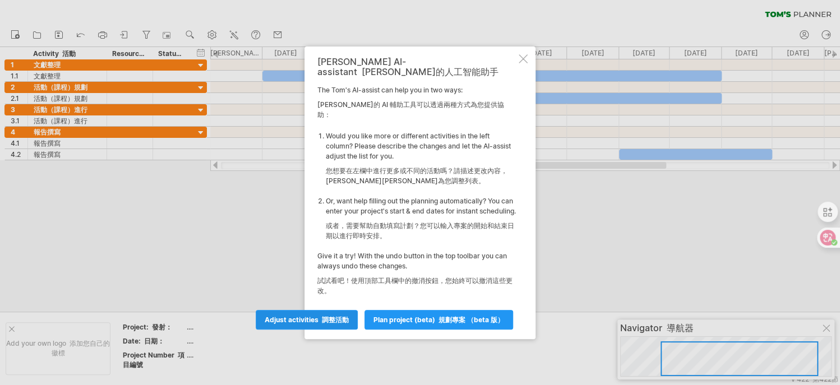
click at [317, 308] on span "Adjust activities 調整活動" at bounding box center [307, 320] width 84 height 8
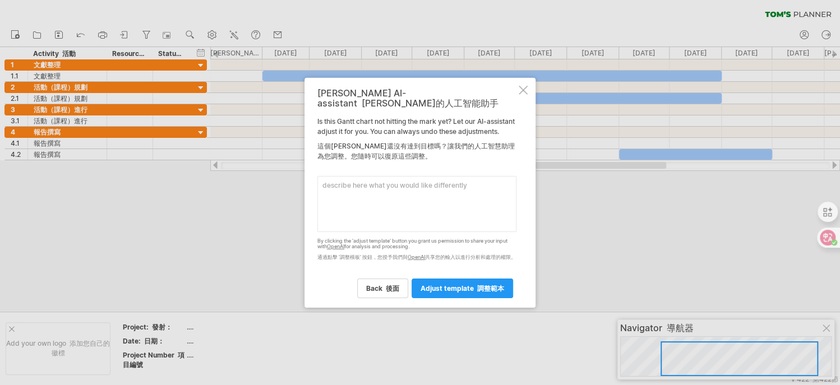
click at [419, 202] on textarea at bounding box center [416, 203] width 199 height 56
click at [470, 200] on textarea "可以縮短嗎 太長了" at bounding box center [416, 203] width 199 height 56
type textarea "可以縮短嗎 太長了"
click at [471, 290] on span "adjust template 調整範本" at bounding box center [462, 288] width 84 height 8
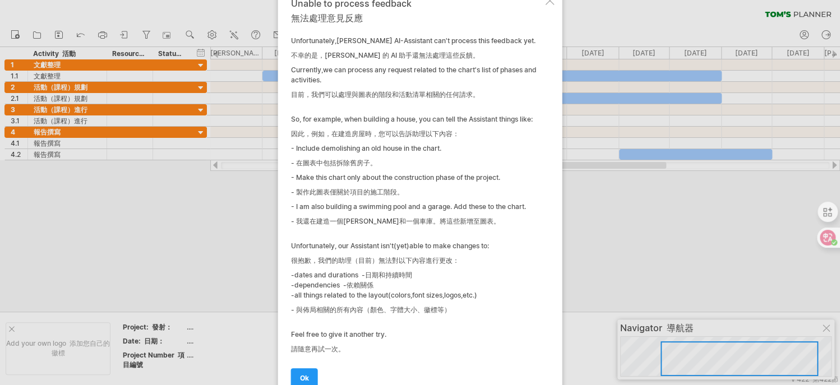
click at [549, 0] on div at bounding box center [549, 0] width 9 height 9
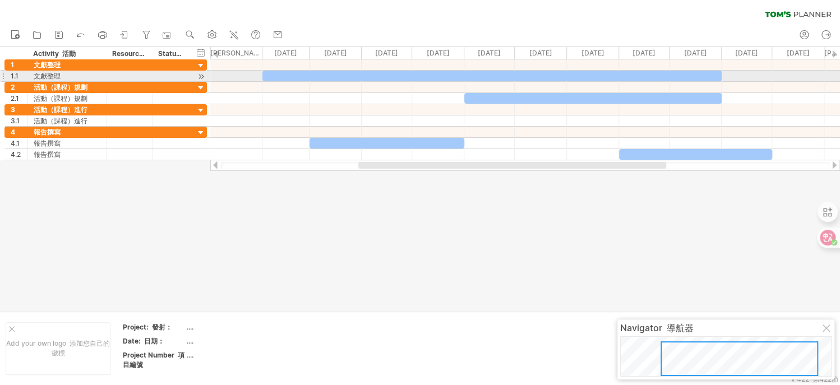
click at [199, 76] on div at bounding box center [201, 77] width 11 height 12
click at [199, 75] on div at bounding box center [201, 77] width 11 height 12
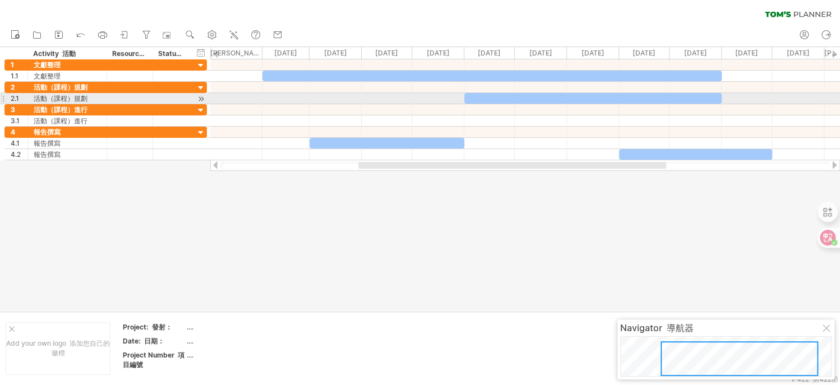
click at [201, 98] on div at bounding box center [201, 99] width 11 height 12
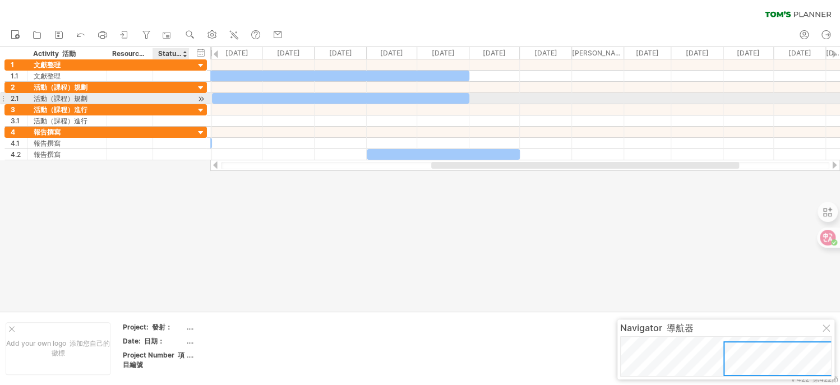
click at [200, 98] on div at bounding box center [201, 99] width 11 height 12
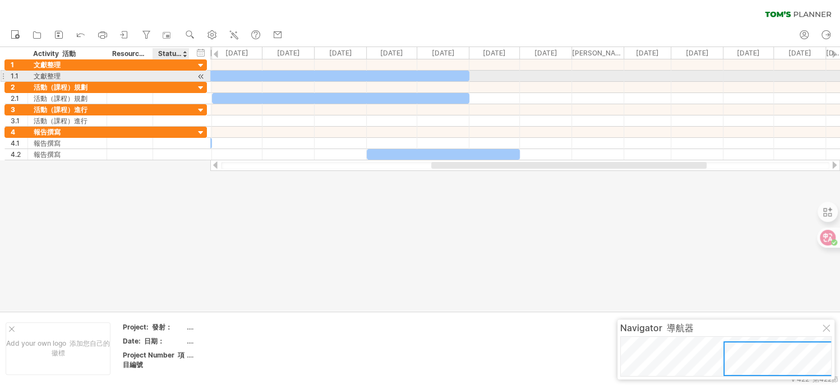
click at [201, 76] on div at bounding box center [201, 77] width 11 height 12
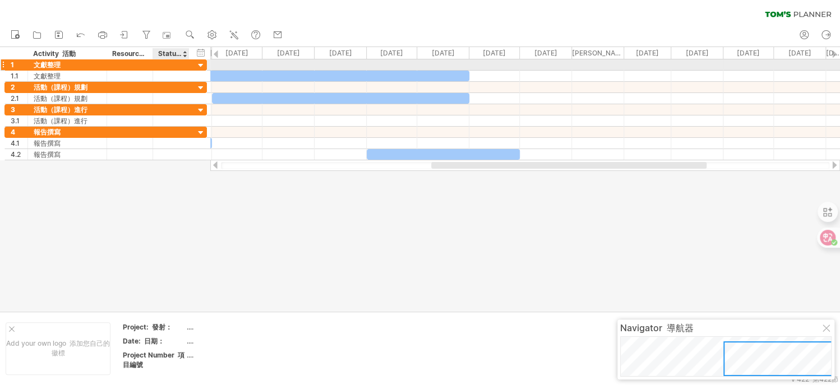
click at [198, 64] on div at bounding box center [201, 66] width 11 height 11
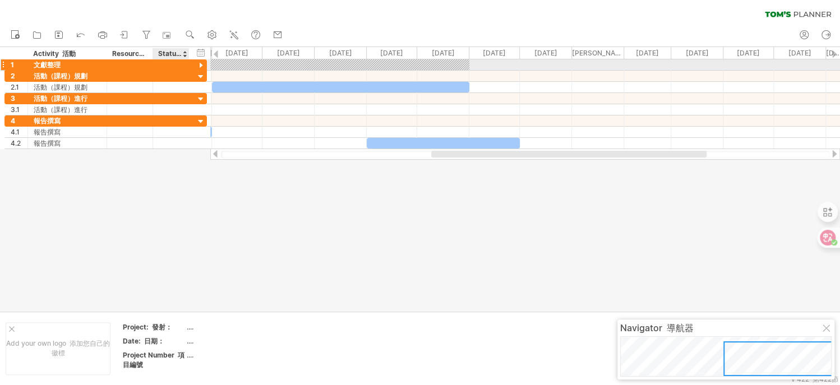
click at [196, 65] on div at bounding box center [201, 66] width 11 height 11
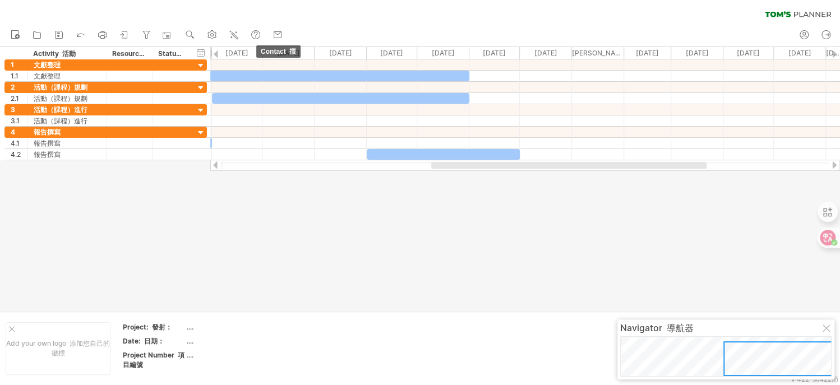
click at [280, 33] on use at bounding box center [277, 34] width 11 height 11
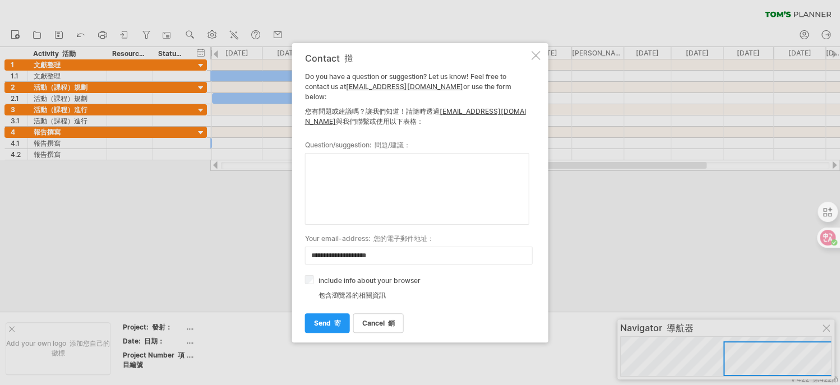
click at [534, 60] on div at bounding box center [535, 55] width 9 height 9
